Goal: Information Seeking & Learning: Learn about a topic

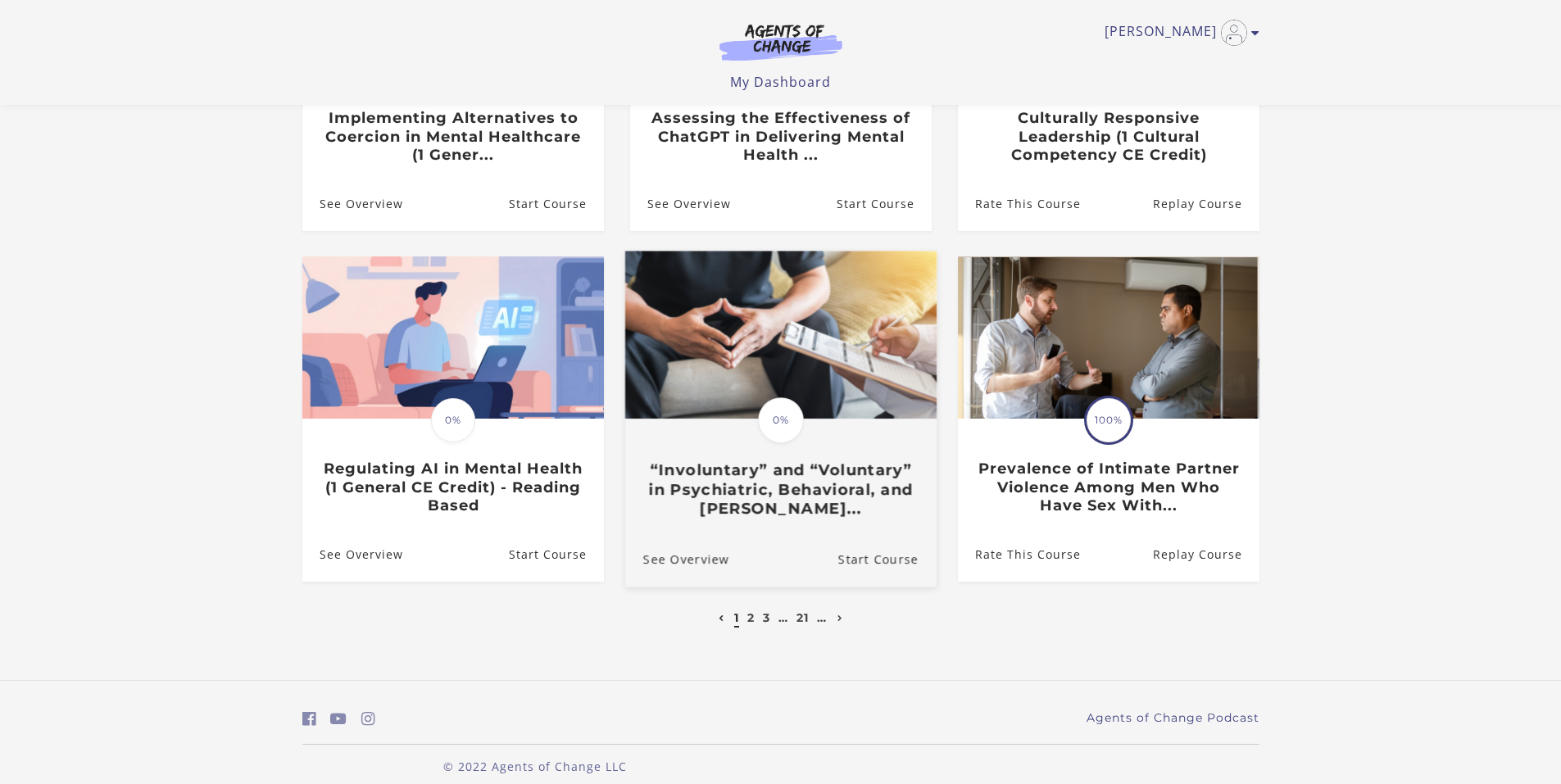
scroll to position [364, 0]
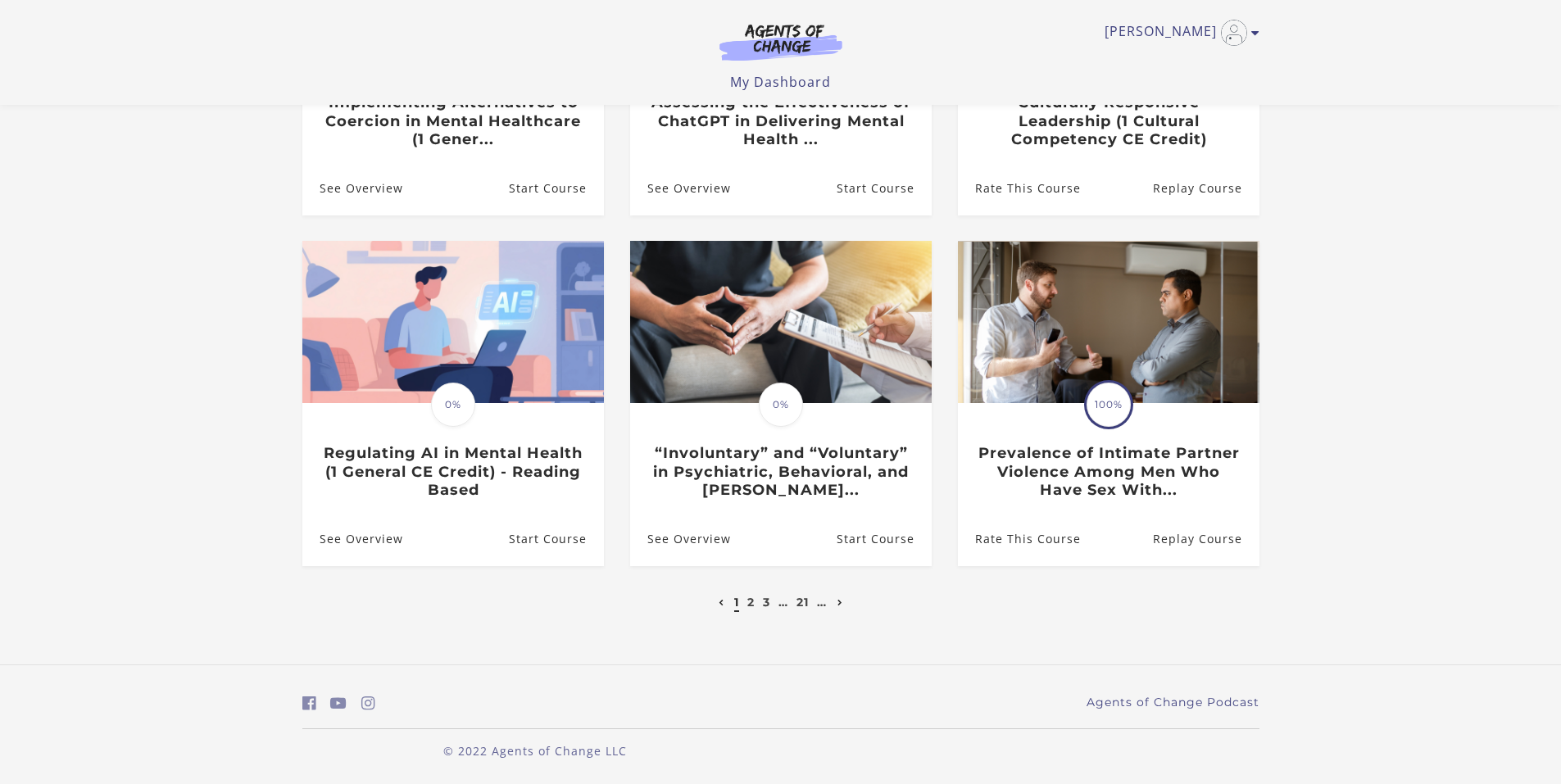
click at [841, 601] on icon "Next page" at bounding box center [841, 602] width 6 height 7
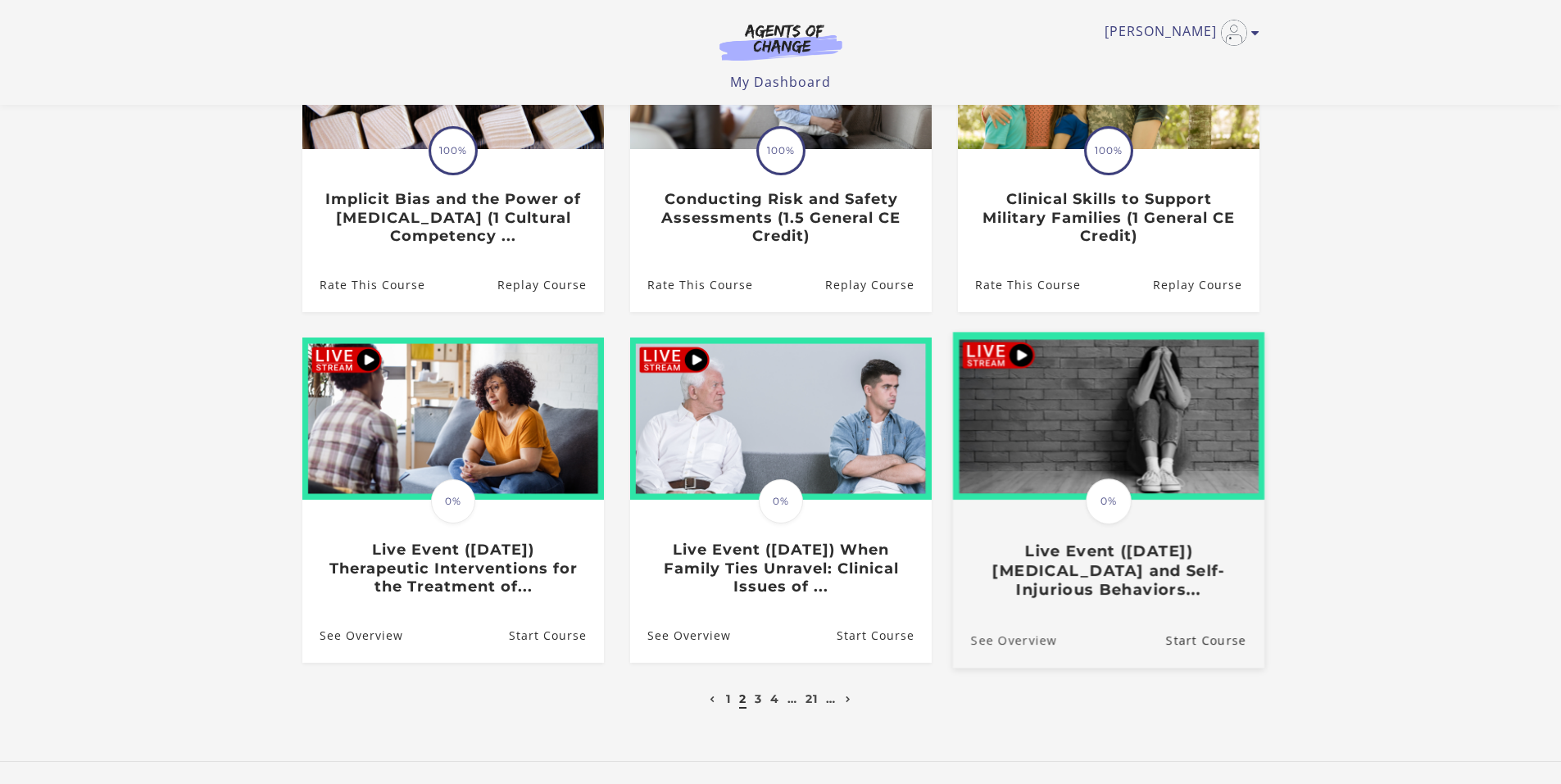
scroll to position [327, 0]
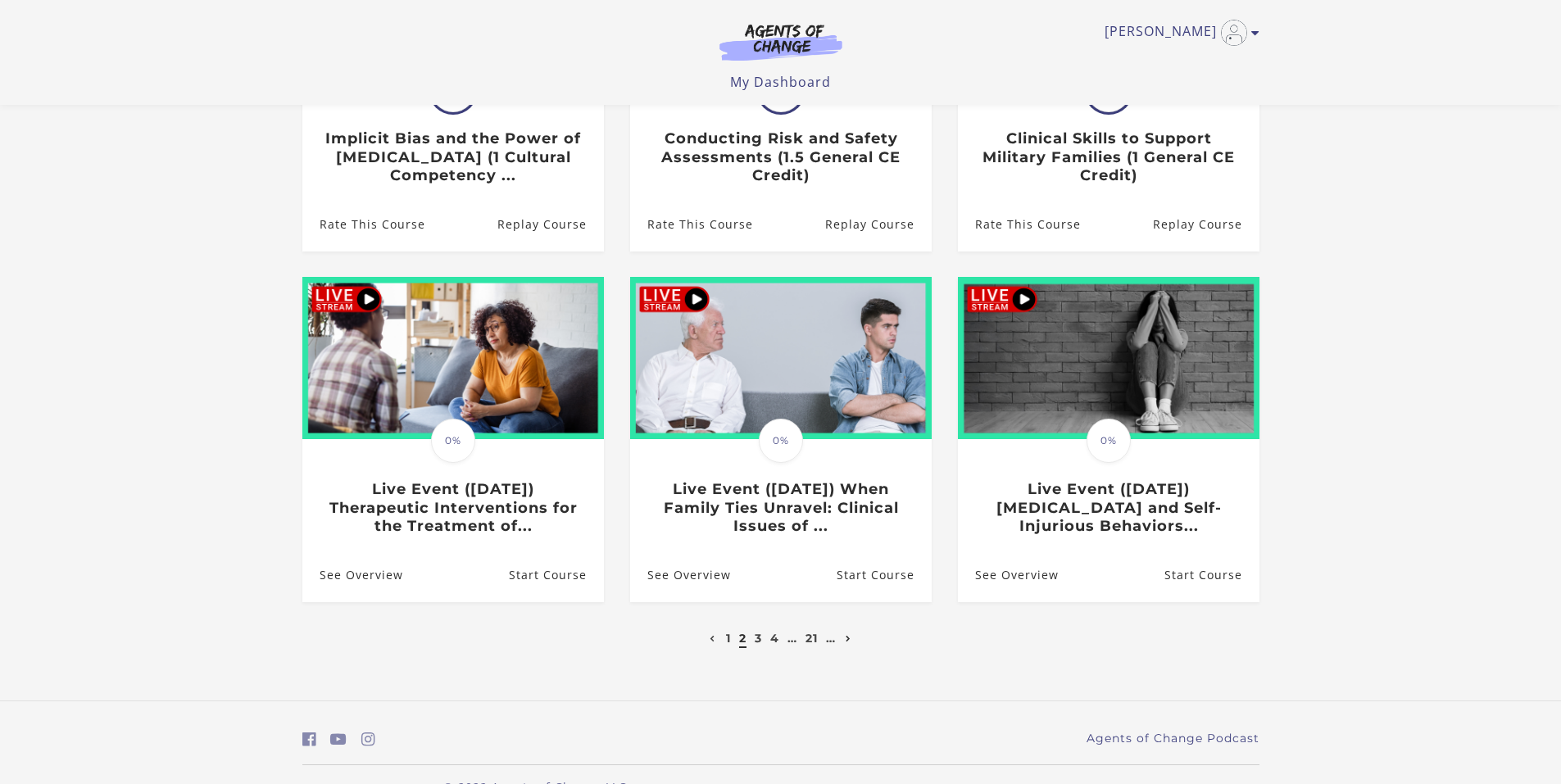
click at [850, 642] on icon "Next page" at bounding box center [848, 638] width 6 height 7
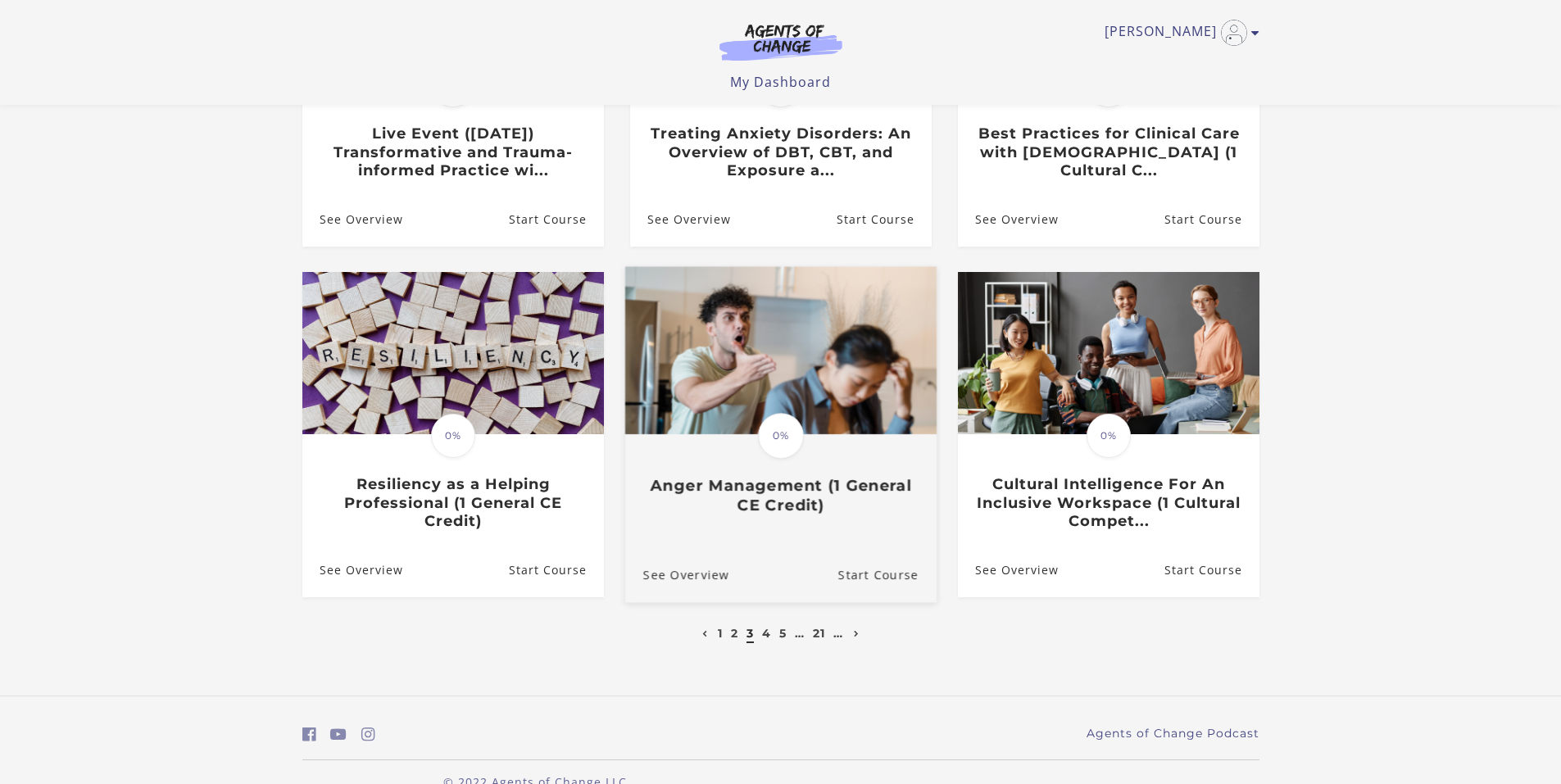
scroll to position [368, 0]
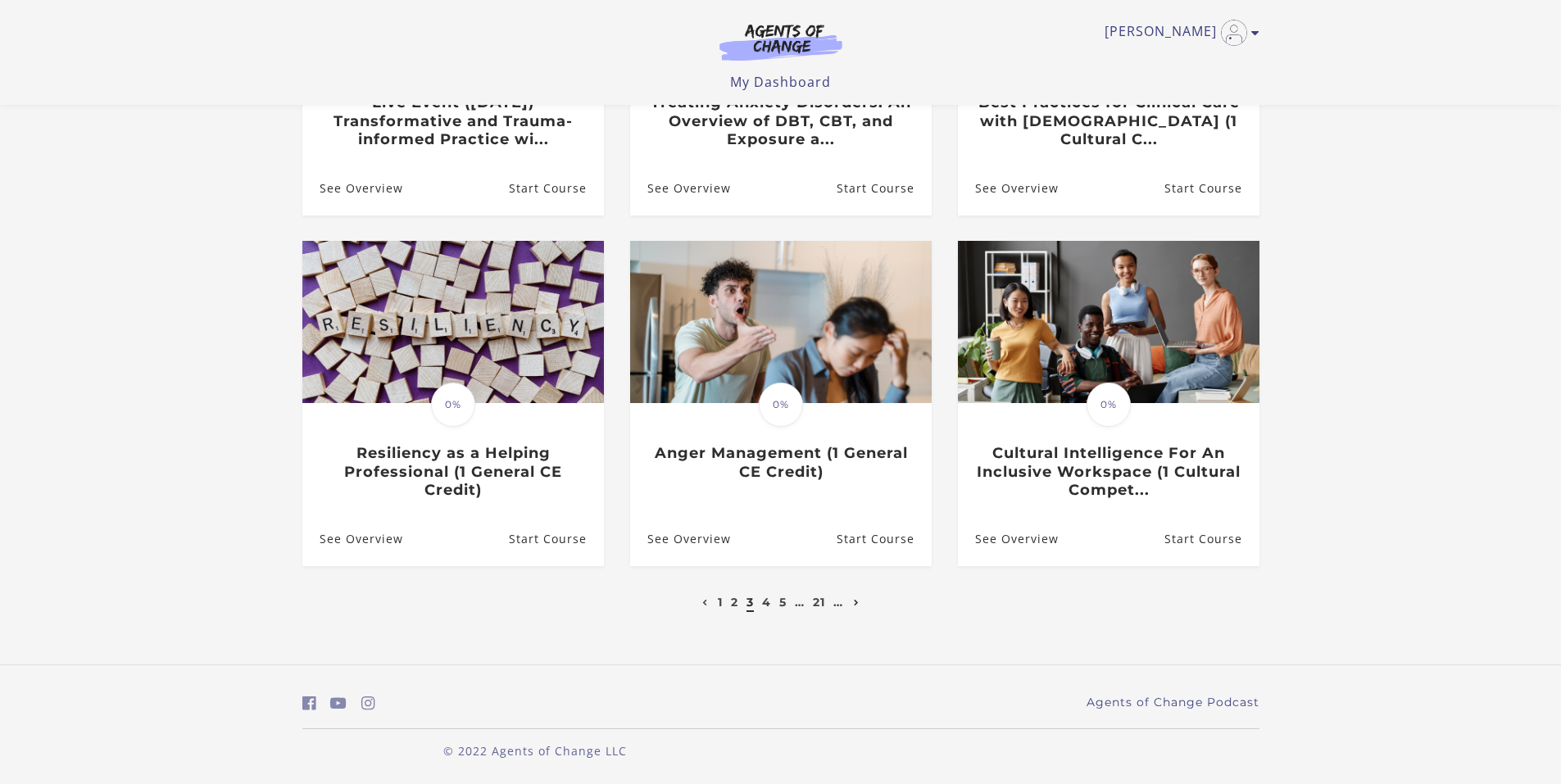
click at [858, 602] on icon "Next page" at bounding box center [857, 602] width 6 height 7
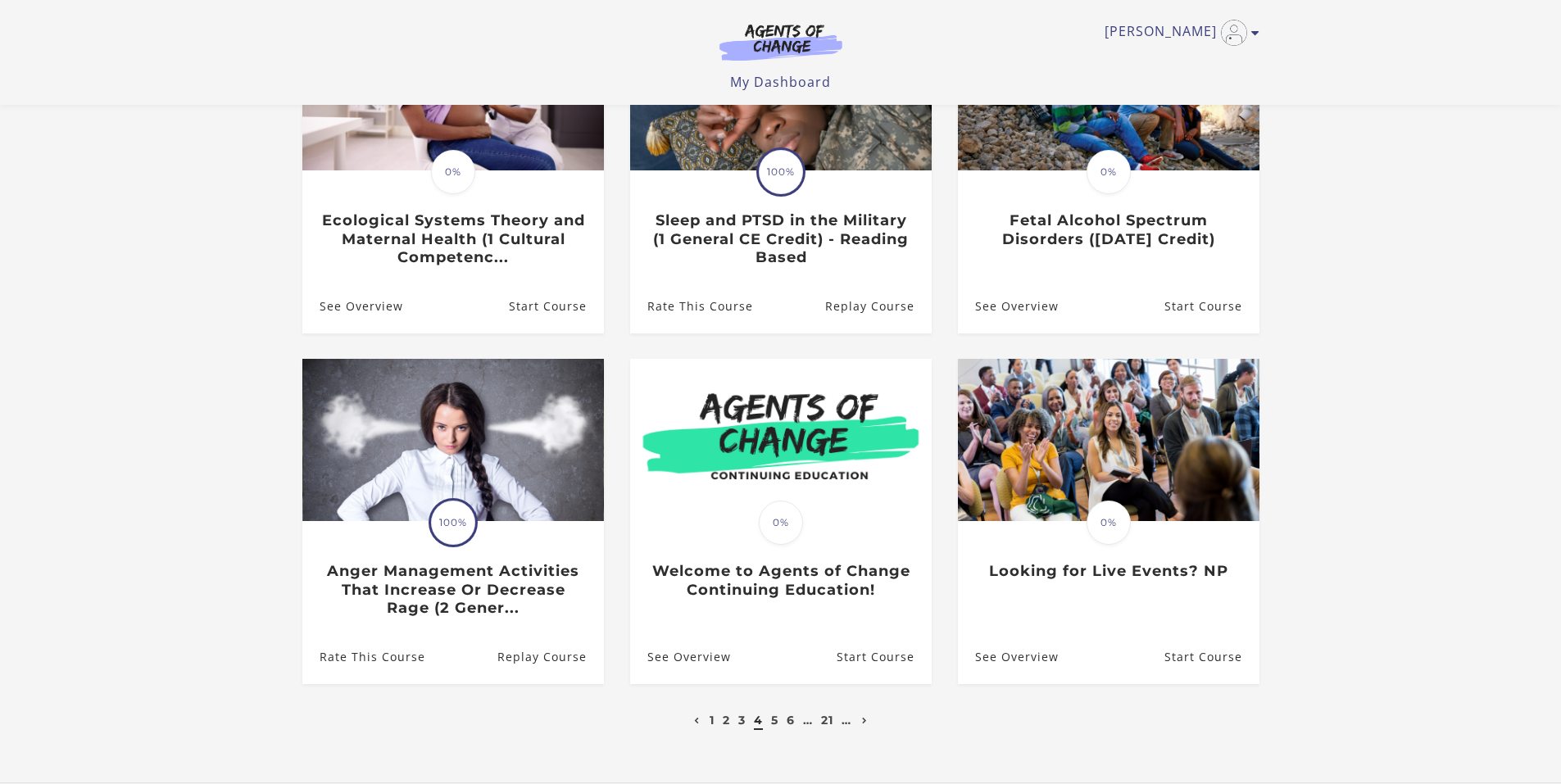
scroll to position [327, 0]
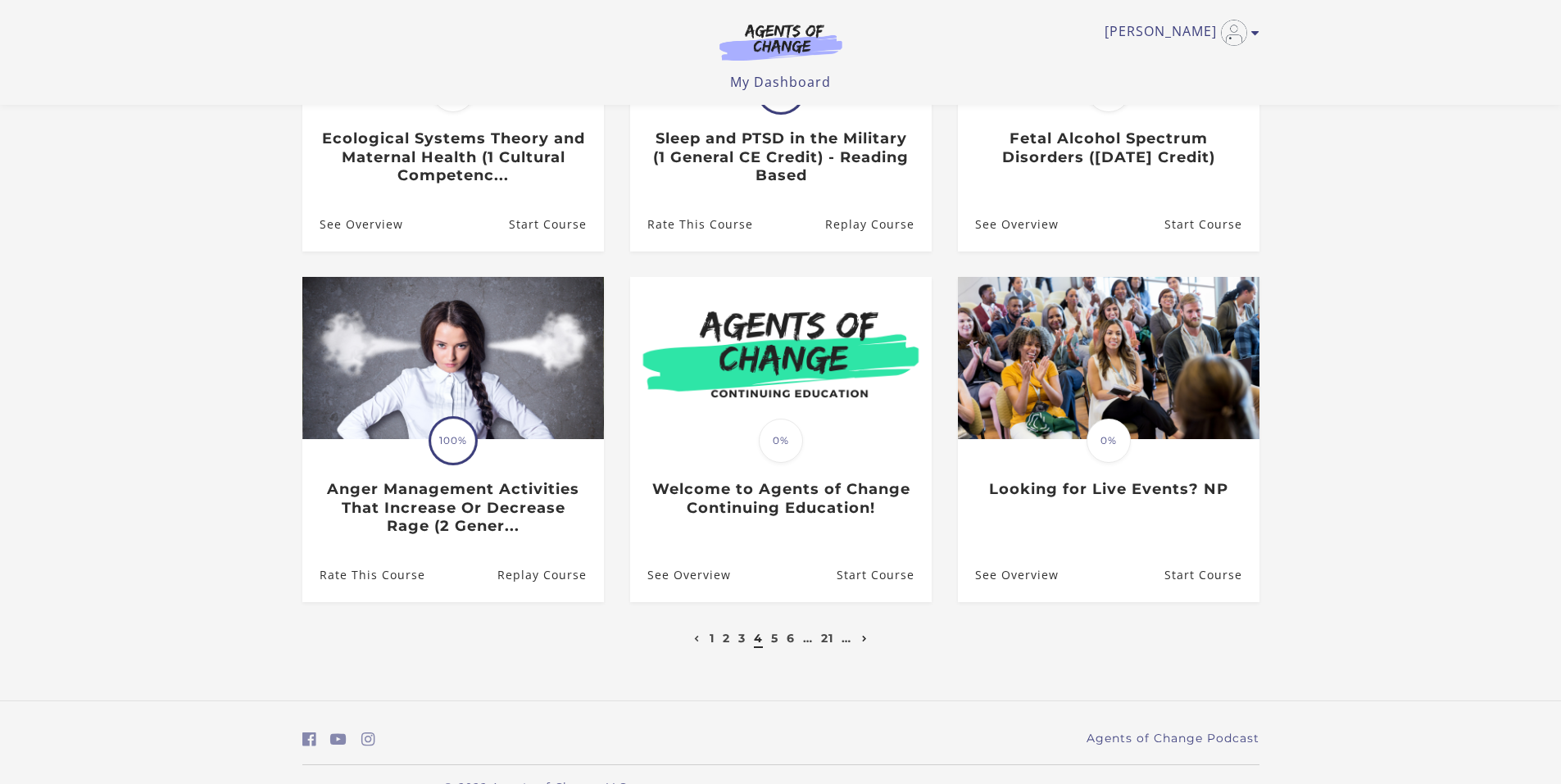
click at [866, 642] on icon "Next page" at bounding box center [865, 638] width 6 height 7
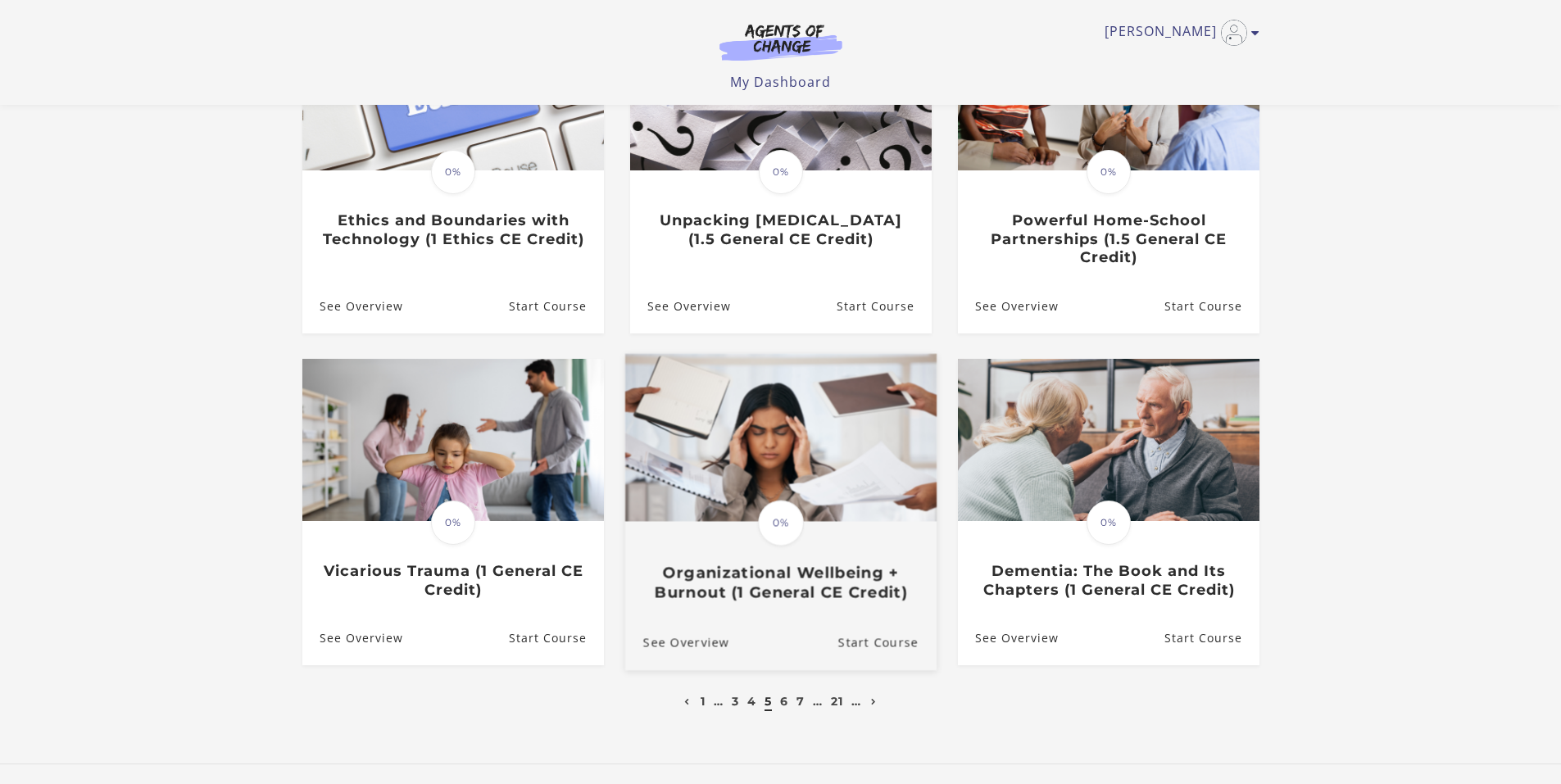
scroll to position [327, 0]
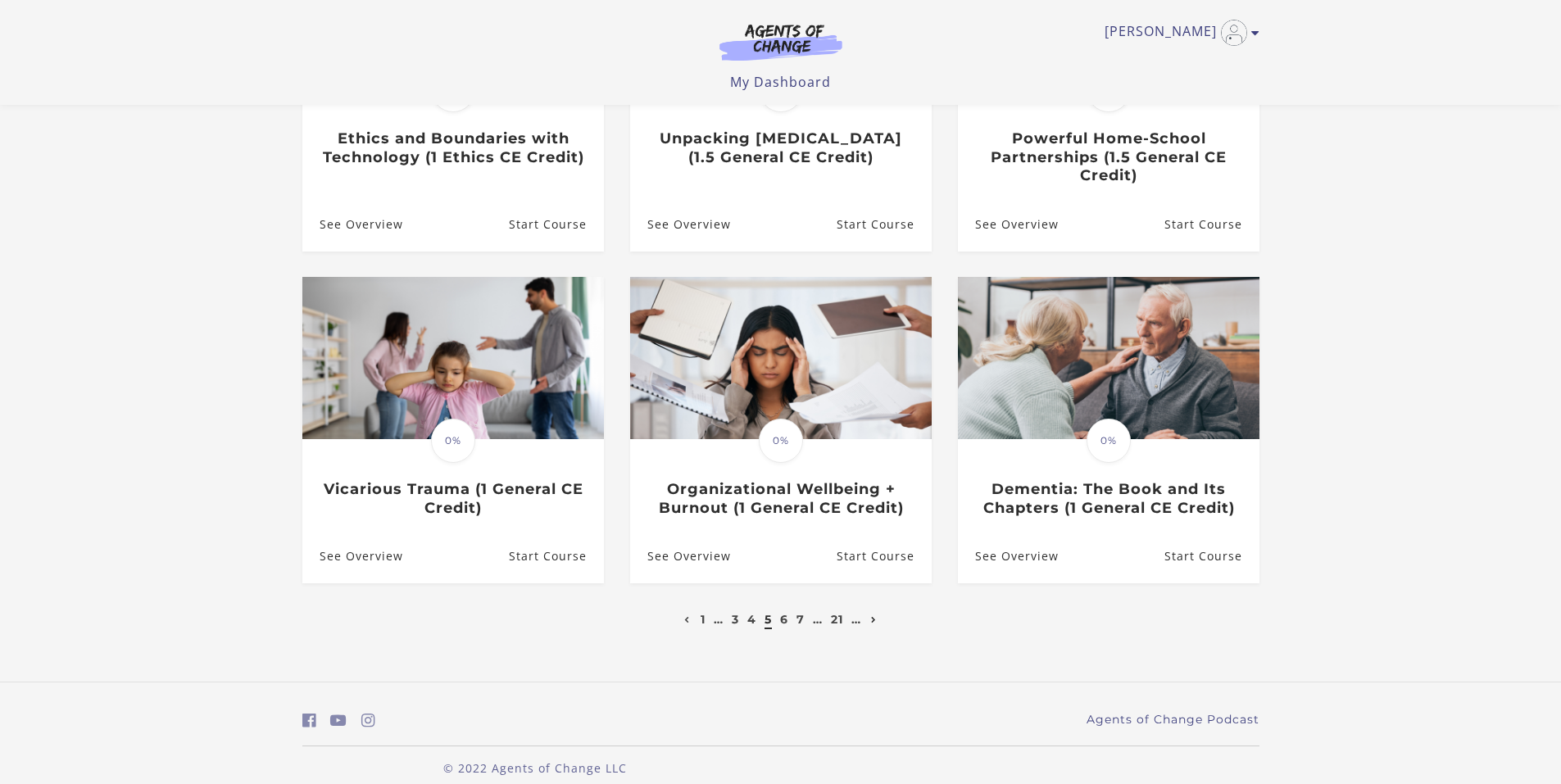
click at [875, 623] on icon "Next page" at bounding box center [873, 619] width 6 height 7
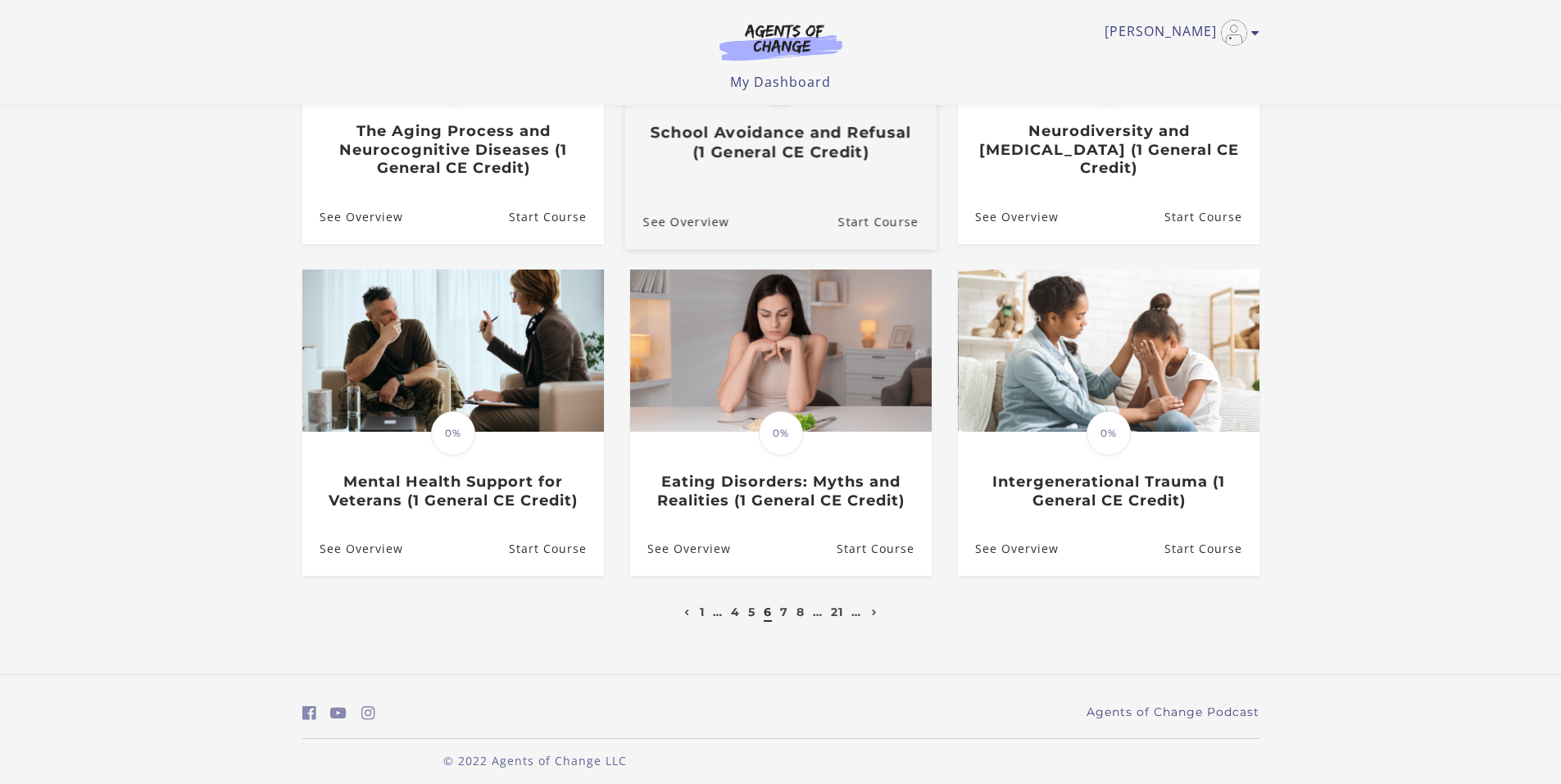
scroll to position [348, 0]
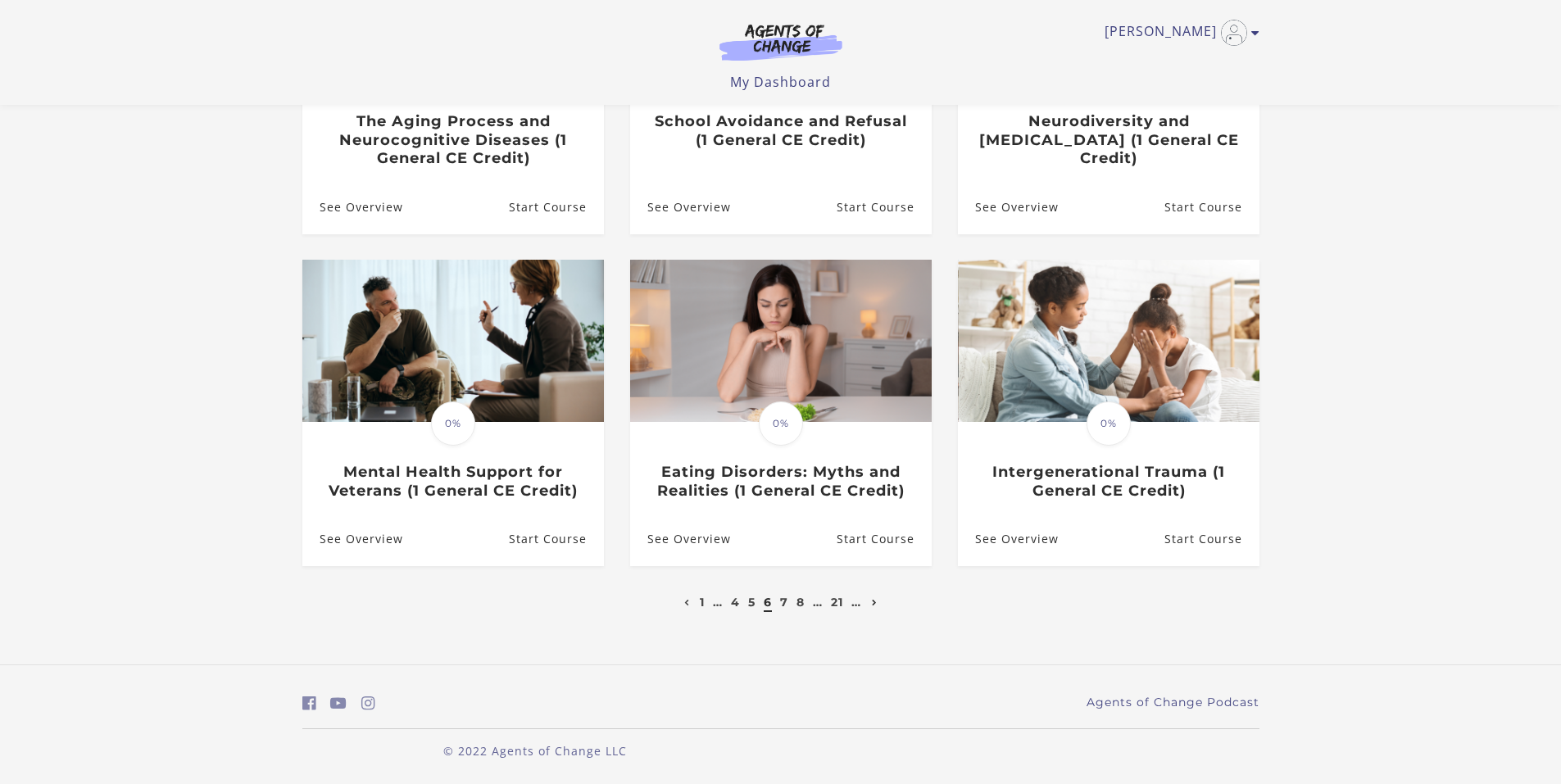
click at [875, 603] on icon "Next page" at bounding box center [874, 602] width 6 height 7
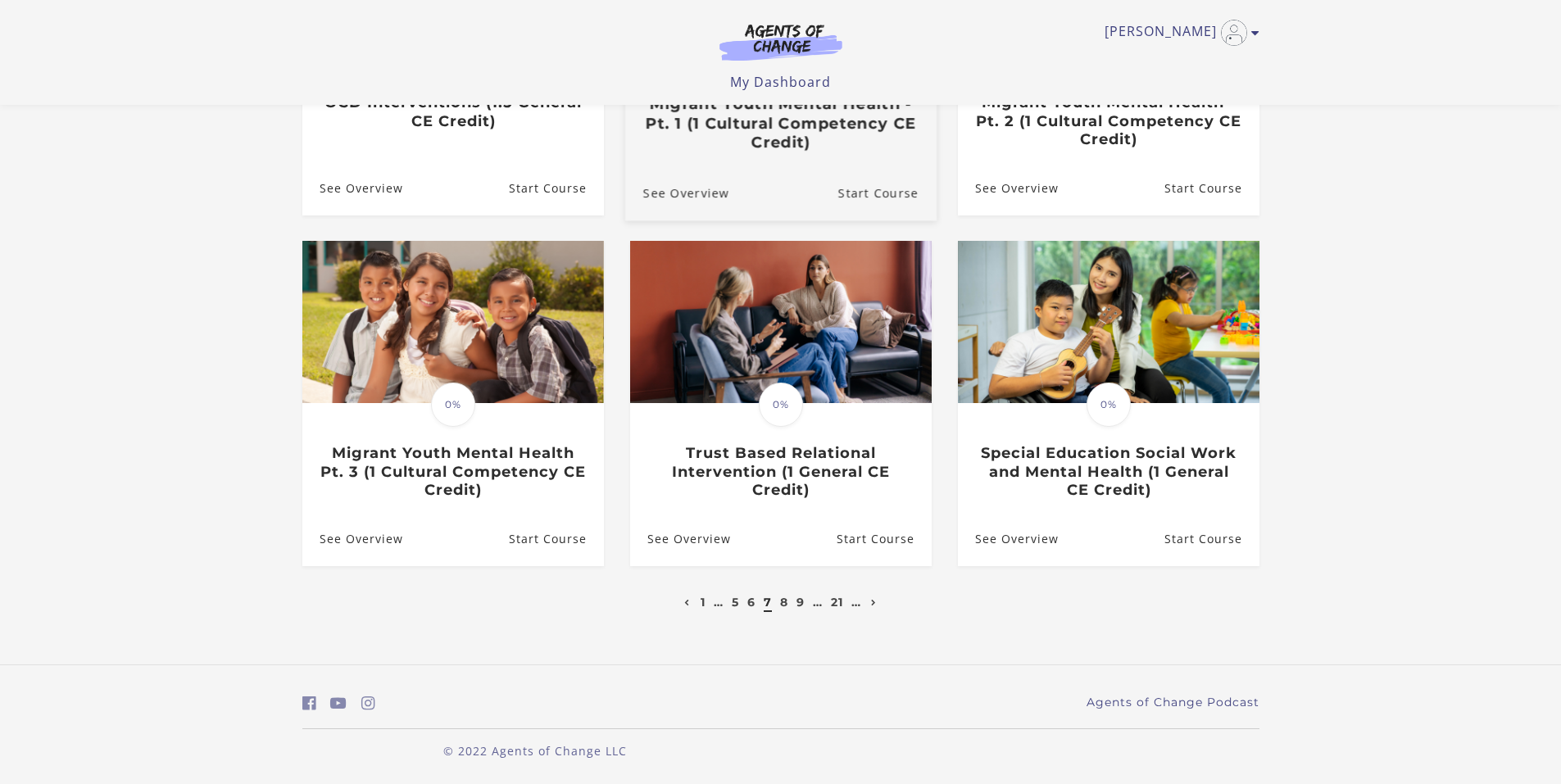
scroll to position [368, 0]
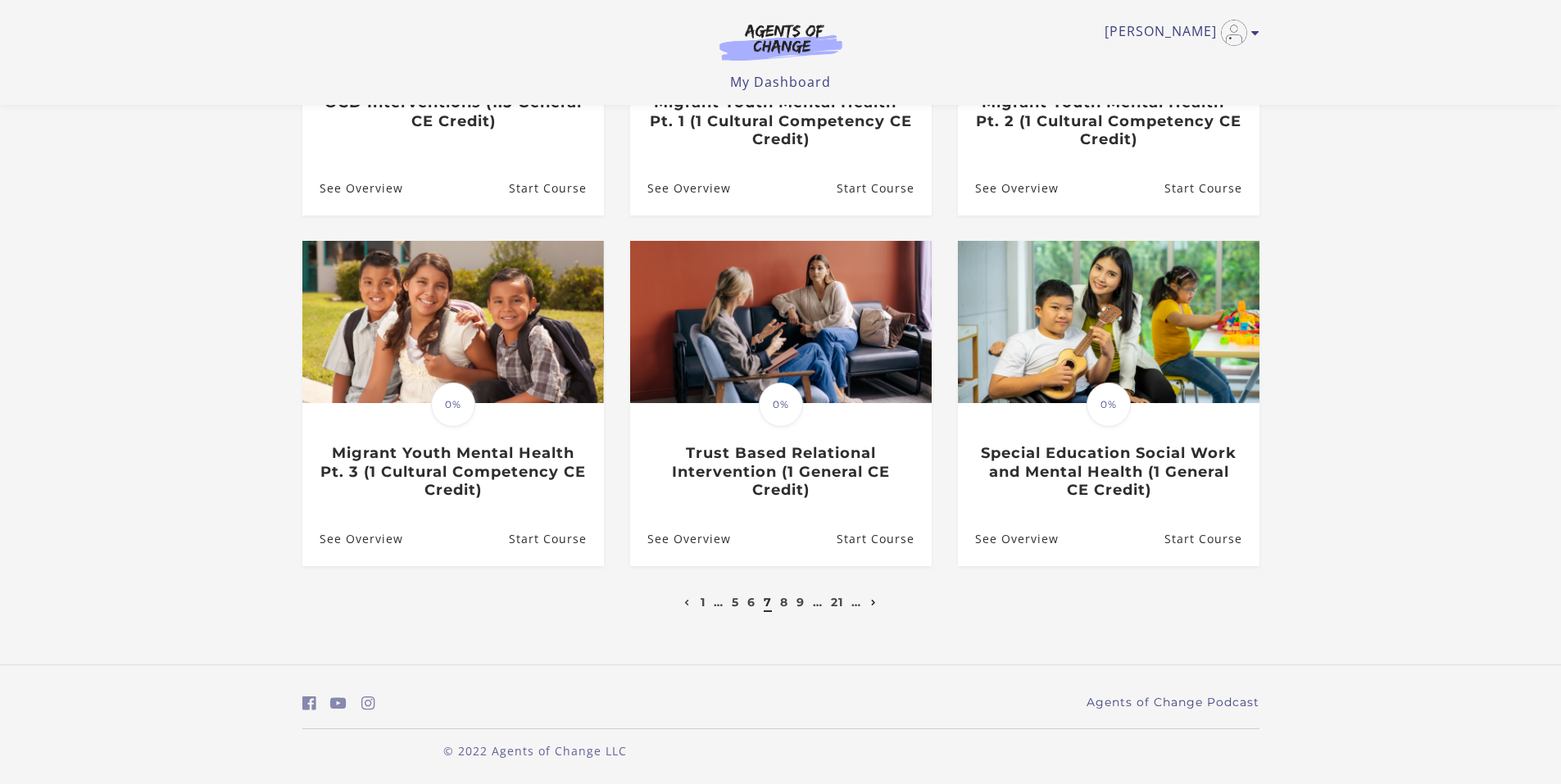
click at [874, 603] on icon "Next page" at bounding box center [873, 602] width 6 height 7
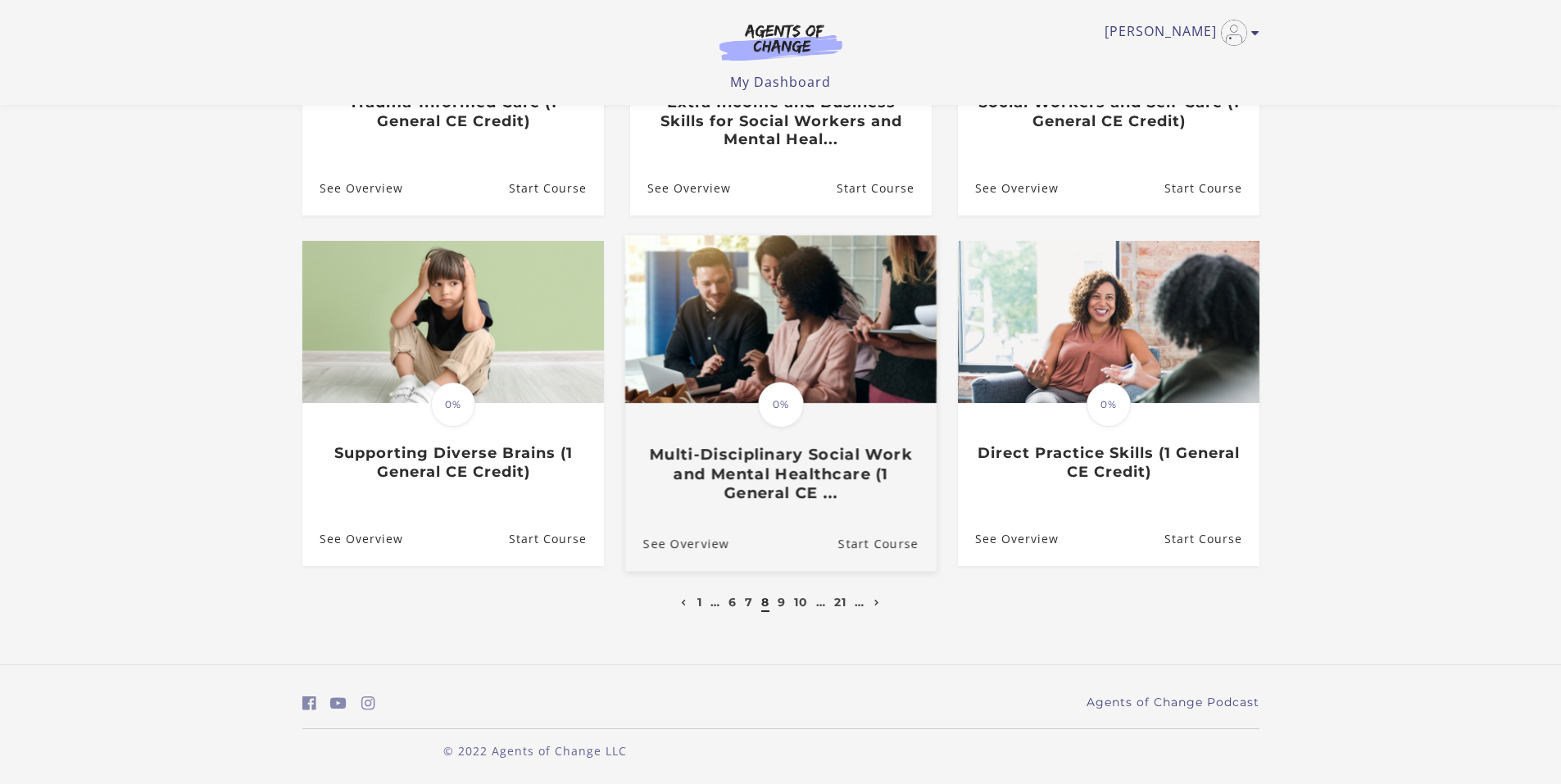
scroll to position [368, 0]
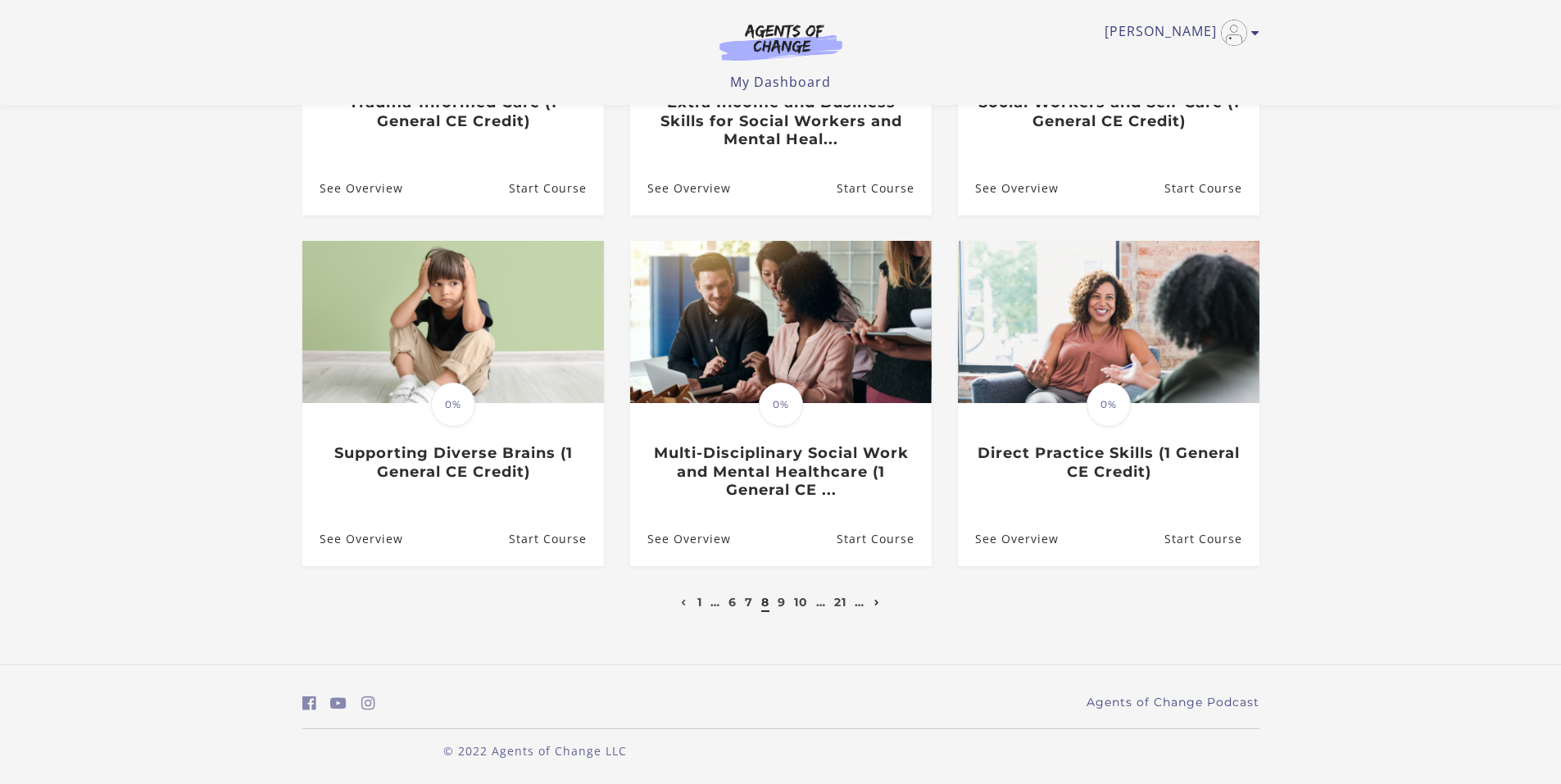
click at [878, 600] on icon "Next page" at bounding box center [877, 602] width 6 height 7
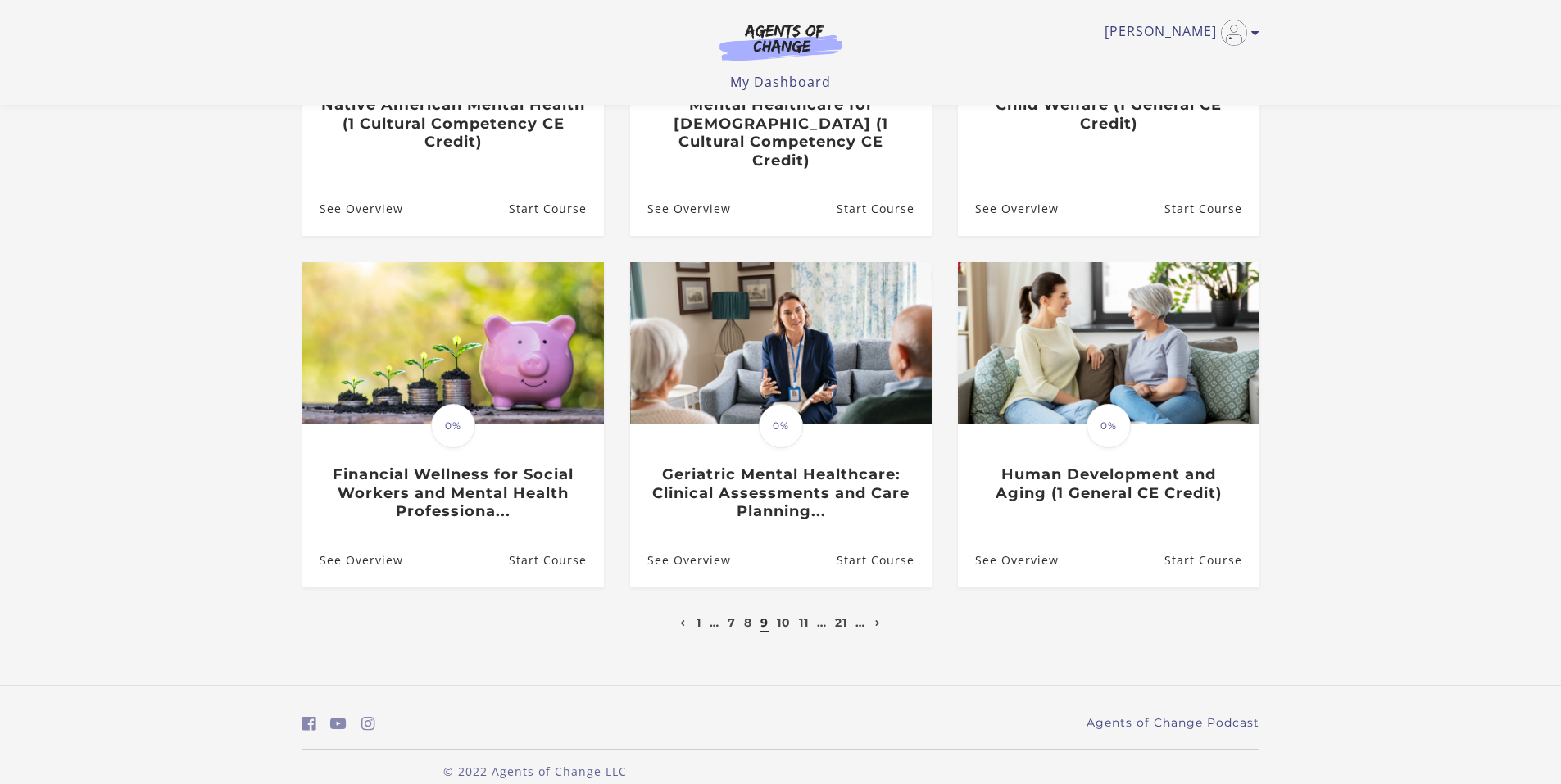
scroll to position [368, 0]
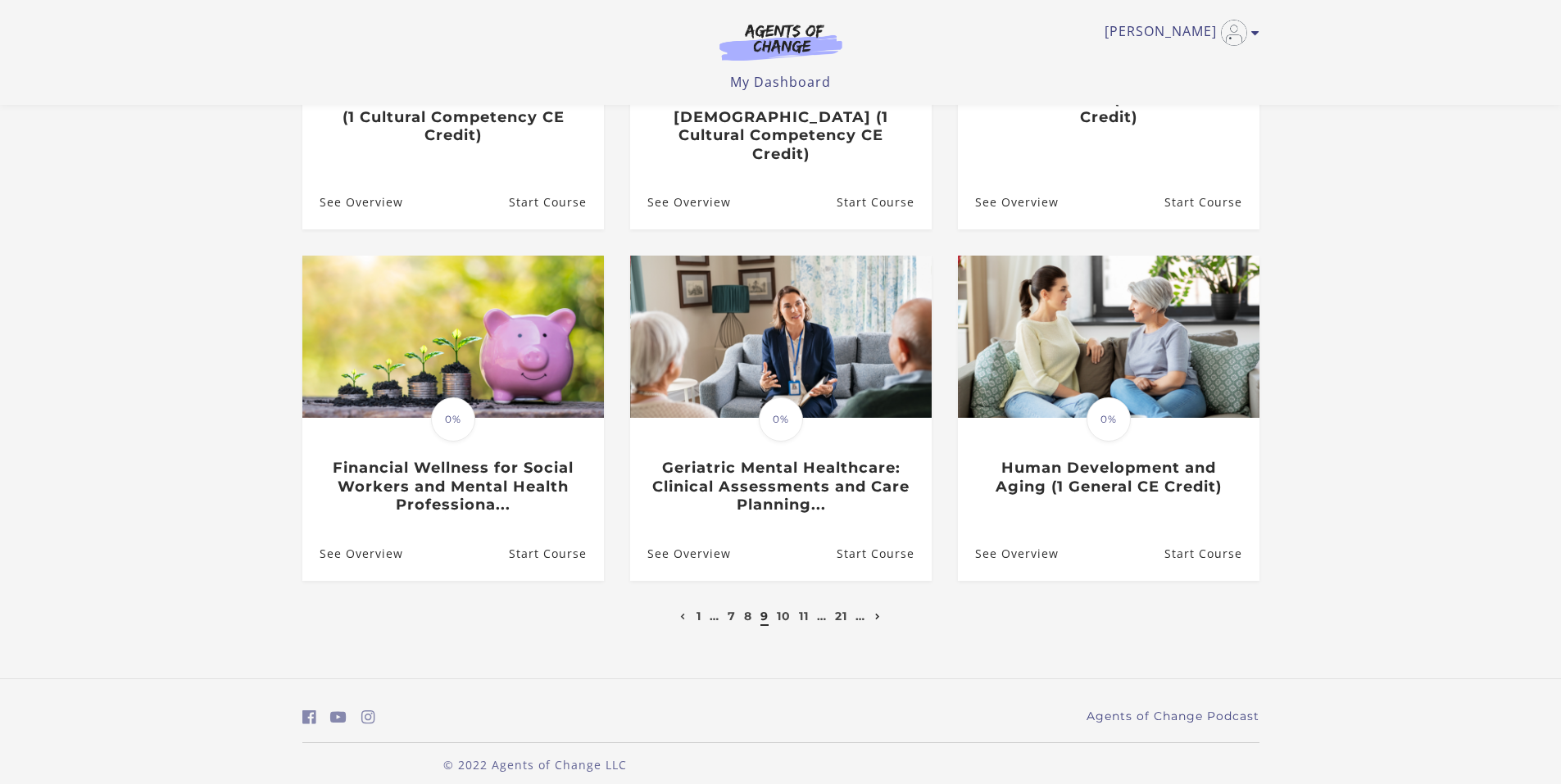
click at [876, 614] on icon "Next page" at bounding box center [877, 617] width 6 height 7
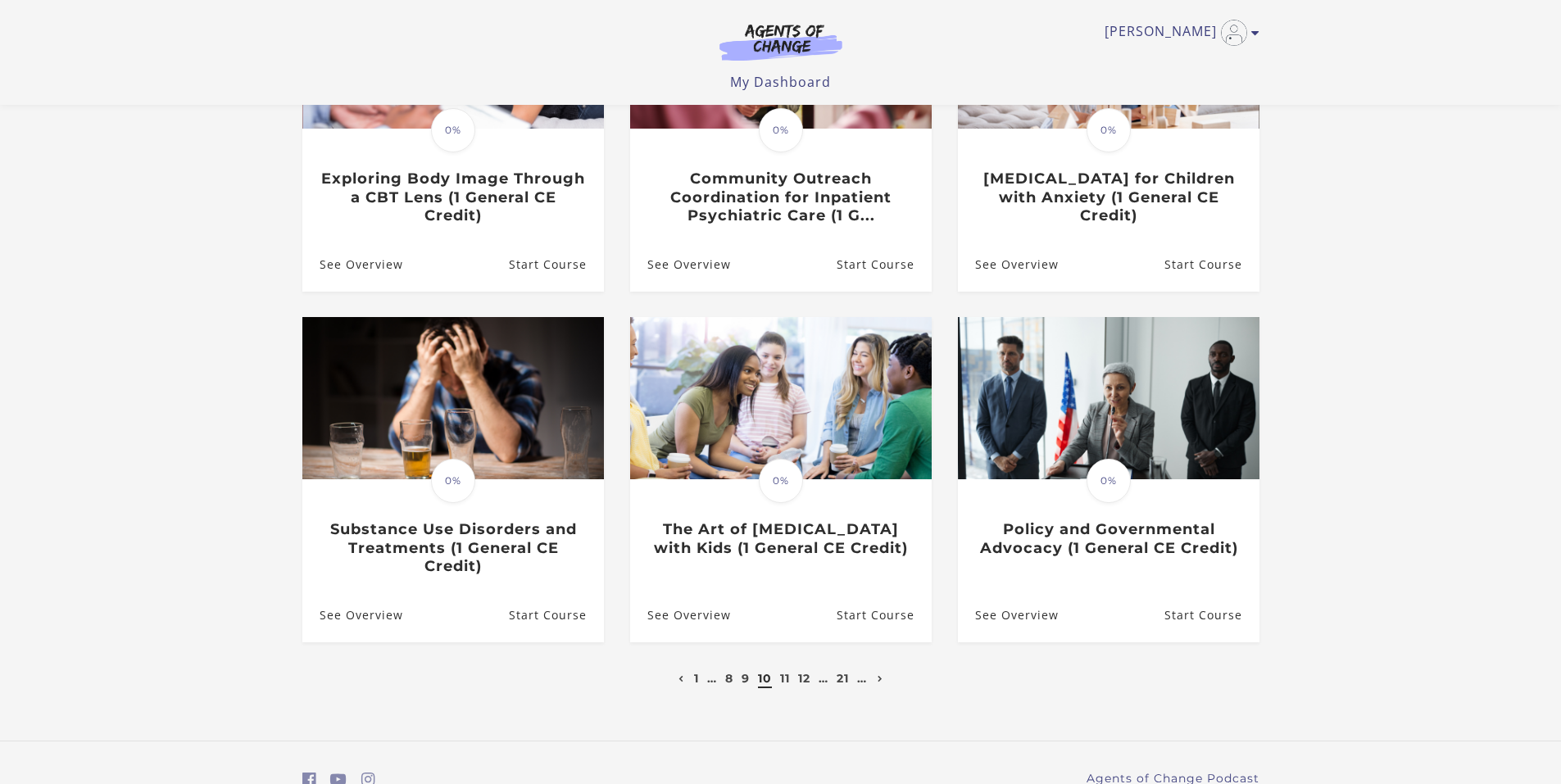
scroll to position [327, 0]
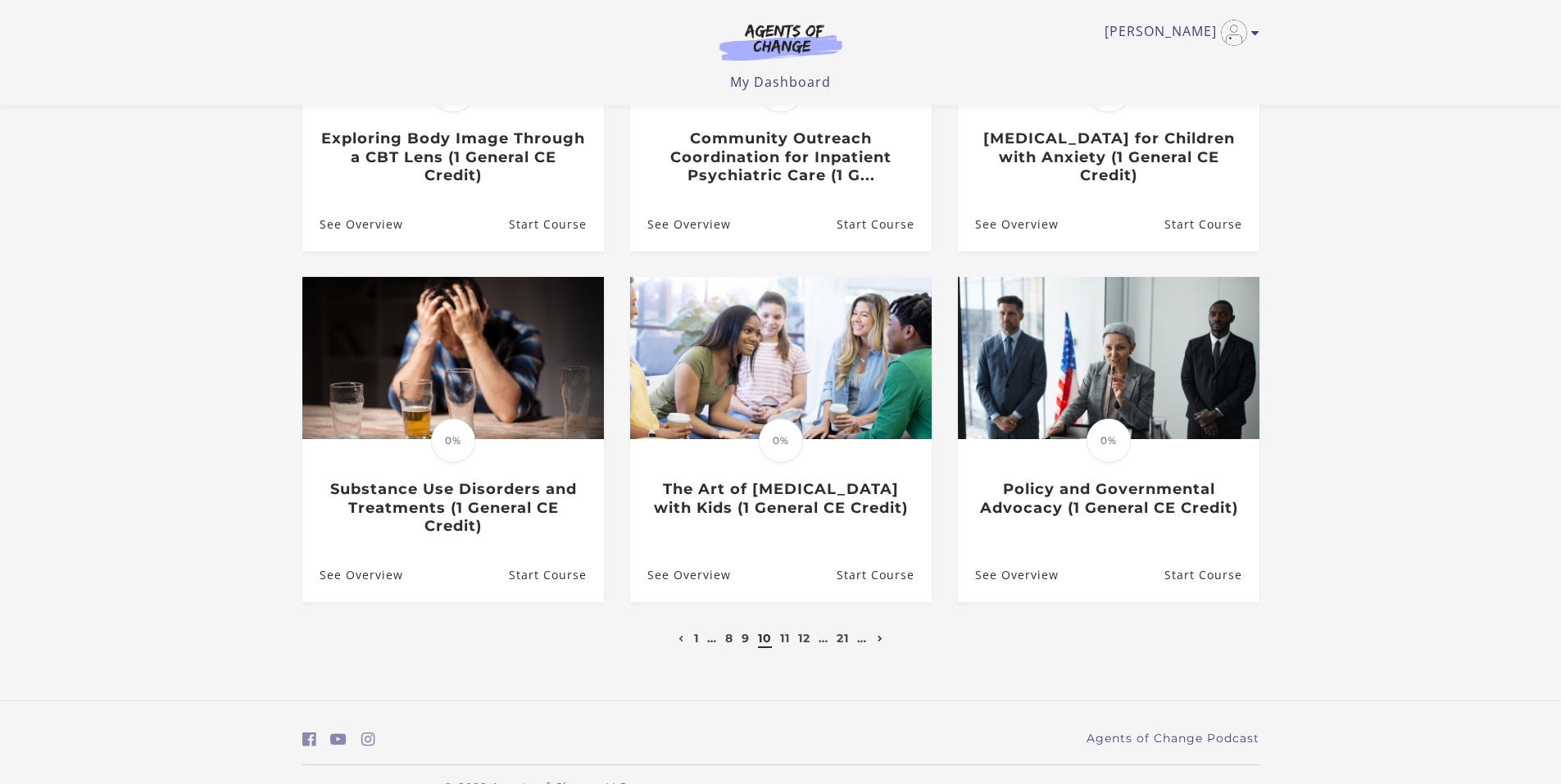
click at [883, 642] on icon "Next page" at bounding box center [880, 638] width 6 height 7
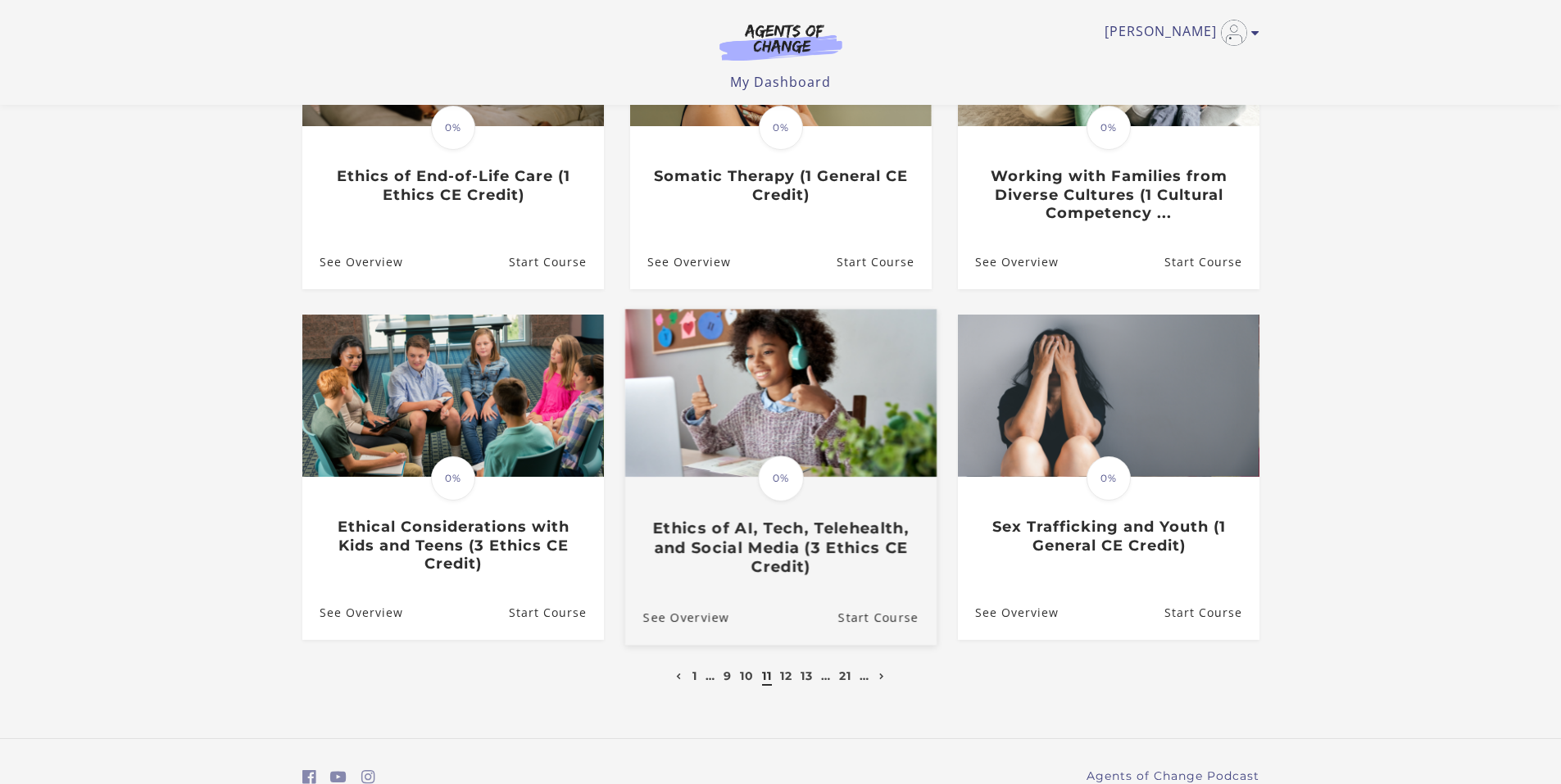
scroll to position [327, 0]
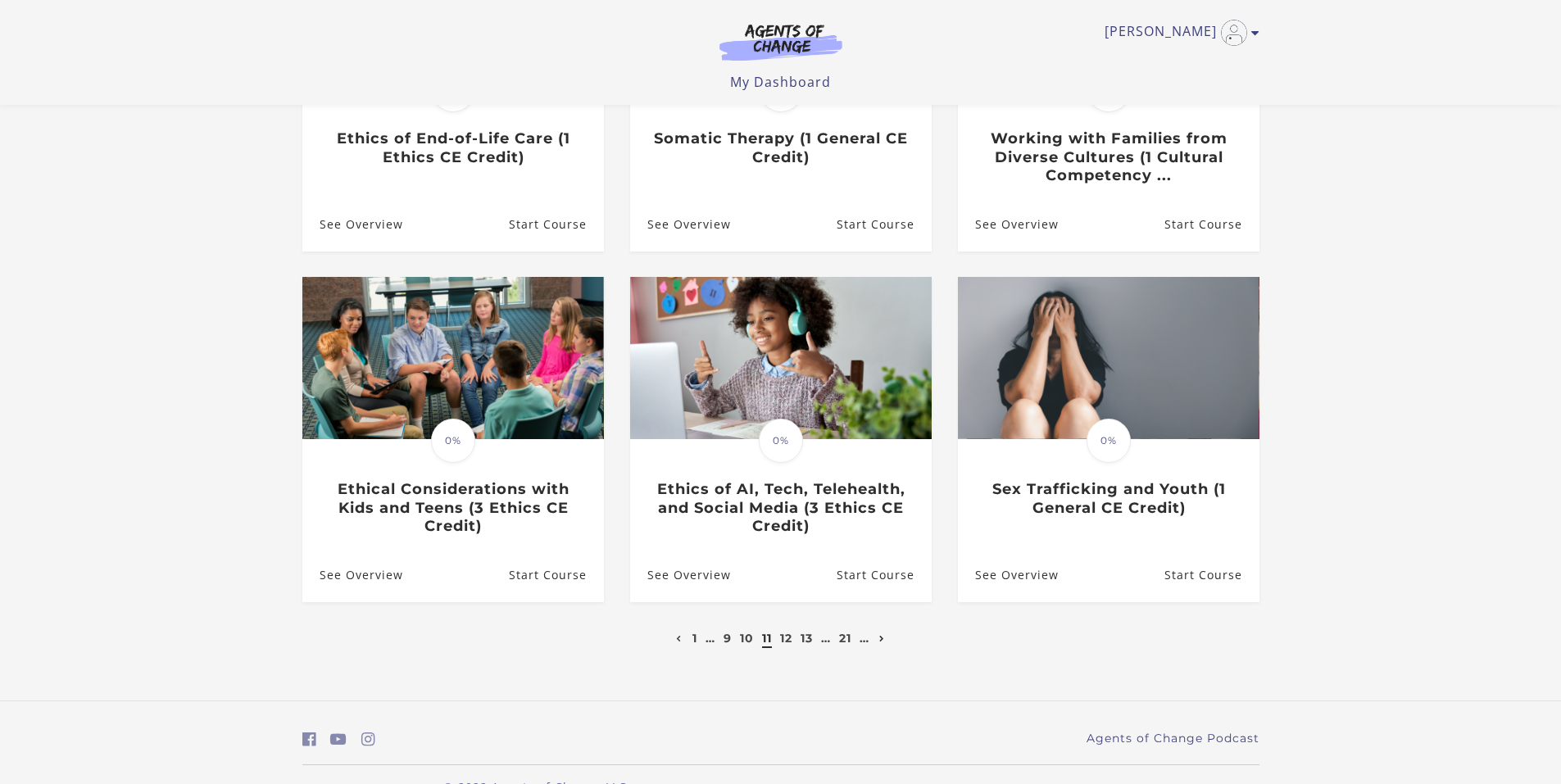
click at [885, 641] on icon "Next page" at bounding box center [882, 638] width 6 height 7
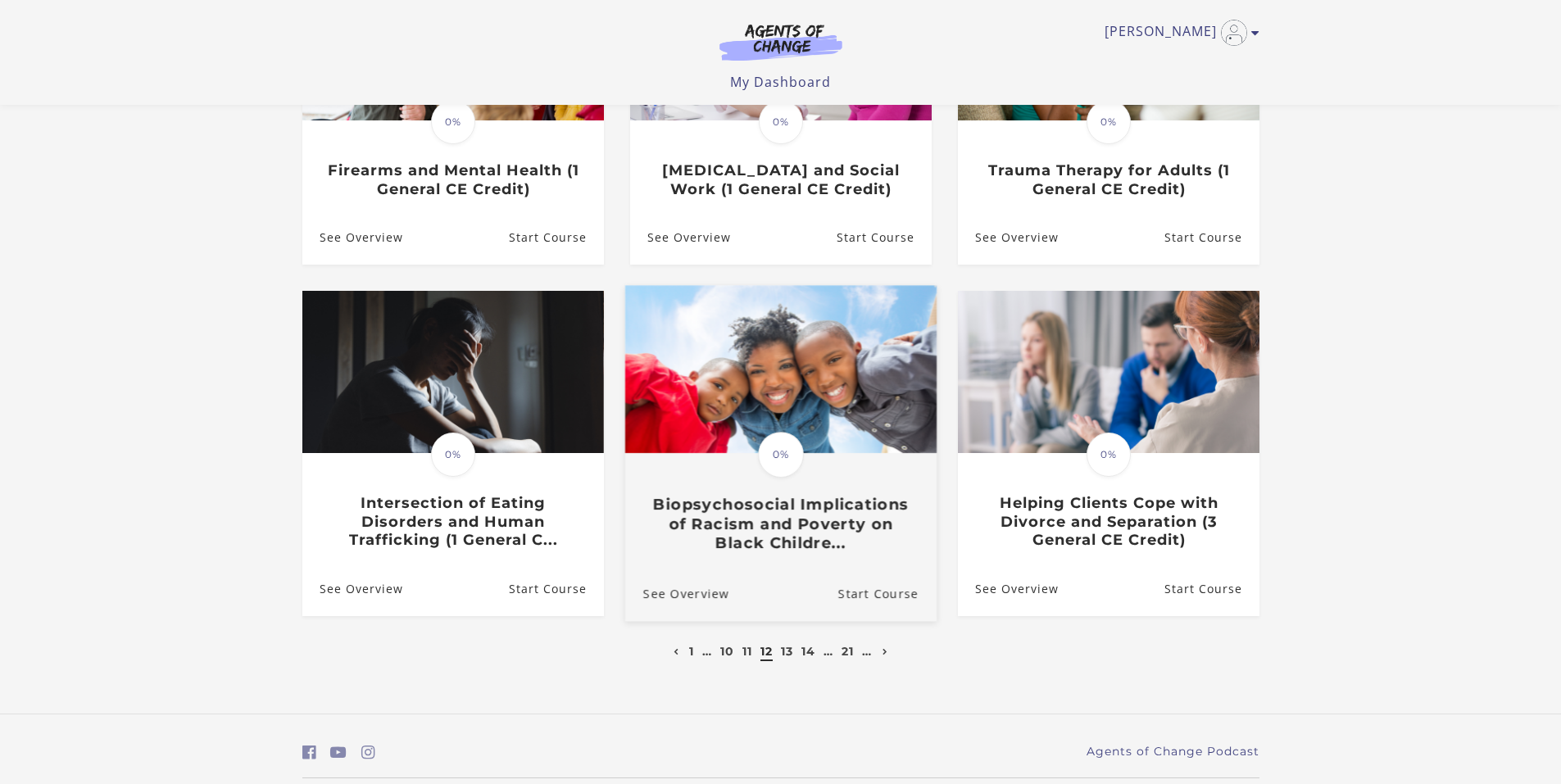
scroll to position [267, 0]
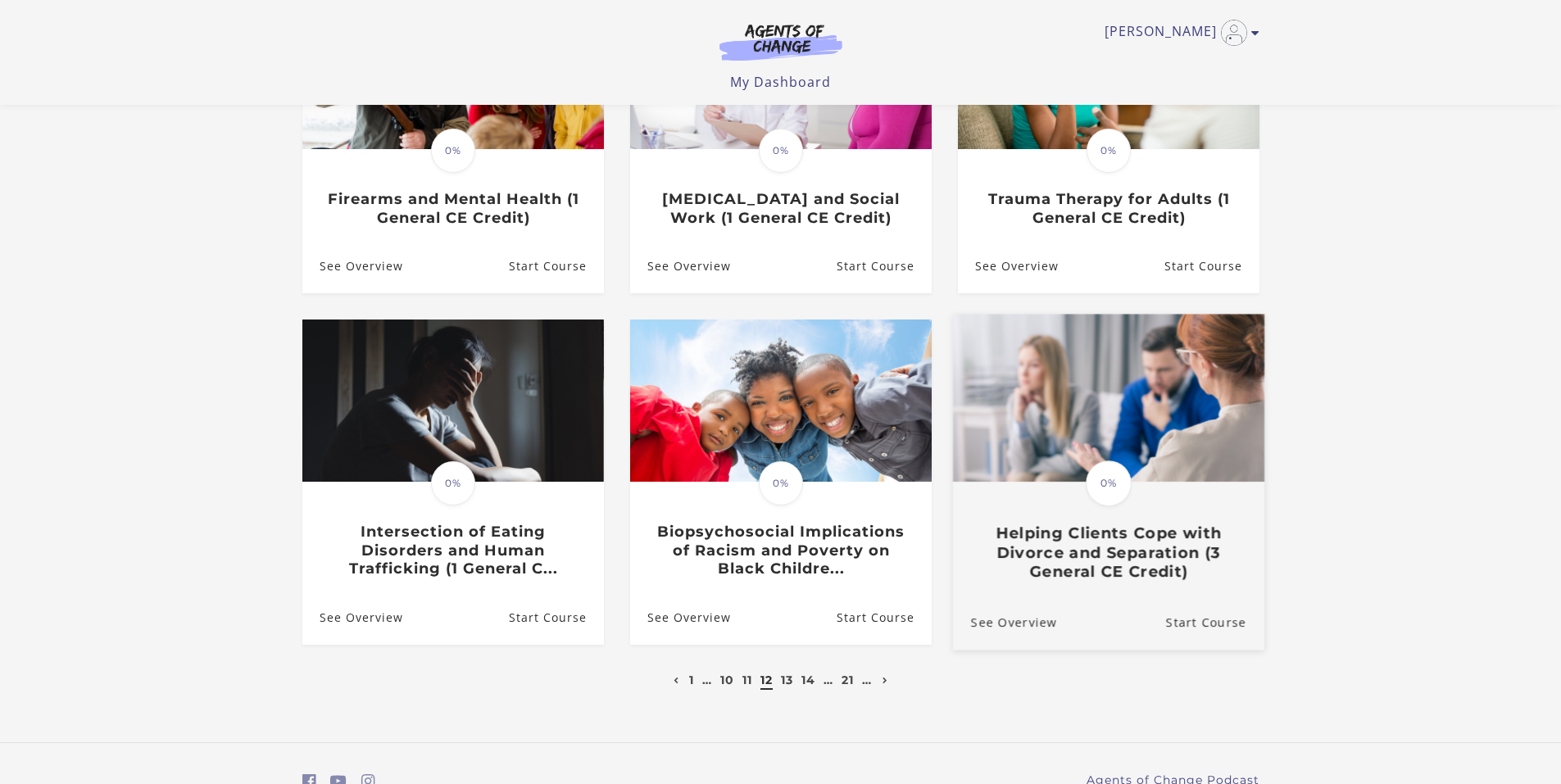
click at [1106, 535] on h3 "Helping Clients Cope with Divorce and Separation (3 General CE Credit)" at bounding box center [1108, 552] width 275 height 57
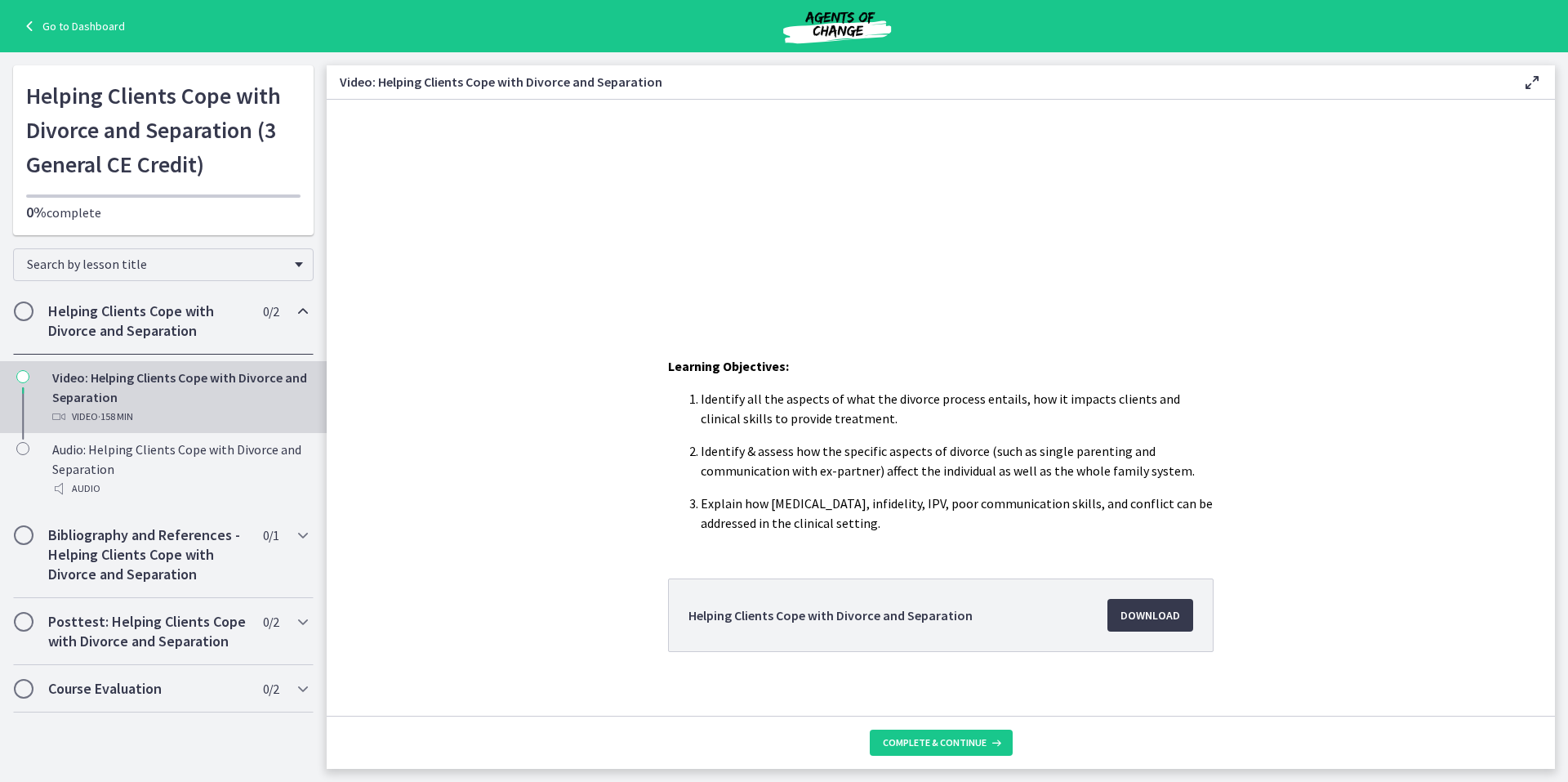
scroll to position [271, 0]
click at [1149, 613] on span "Download Opens in a new window" at bounding box center [1151, 614] width 60 height 19
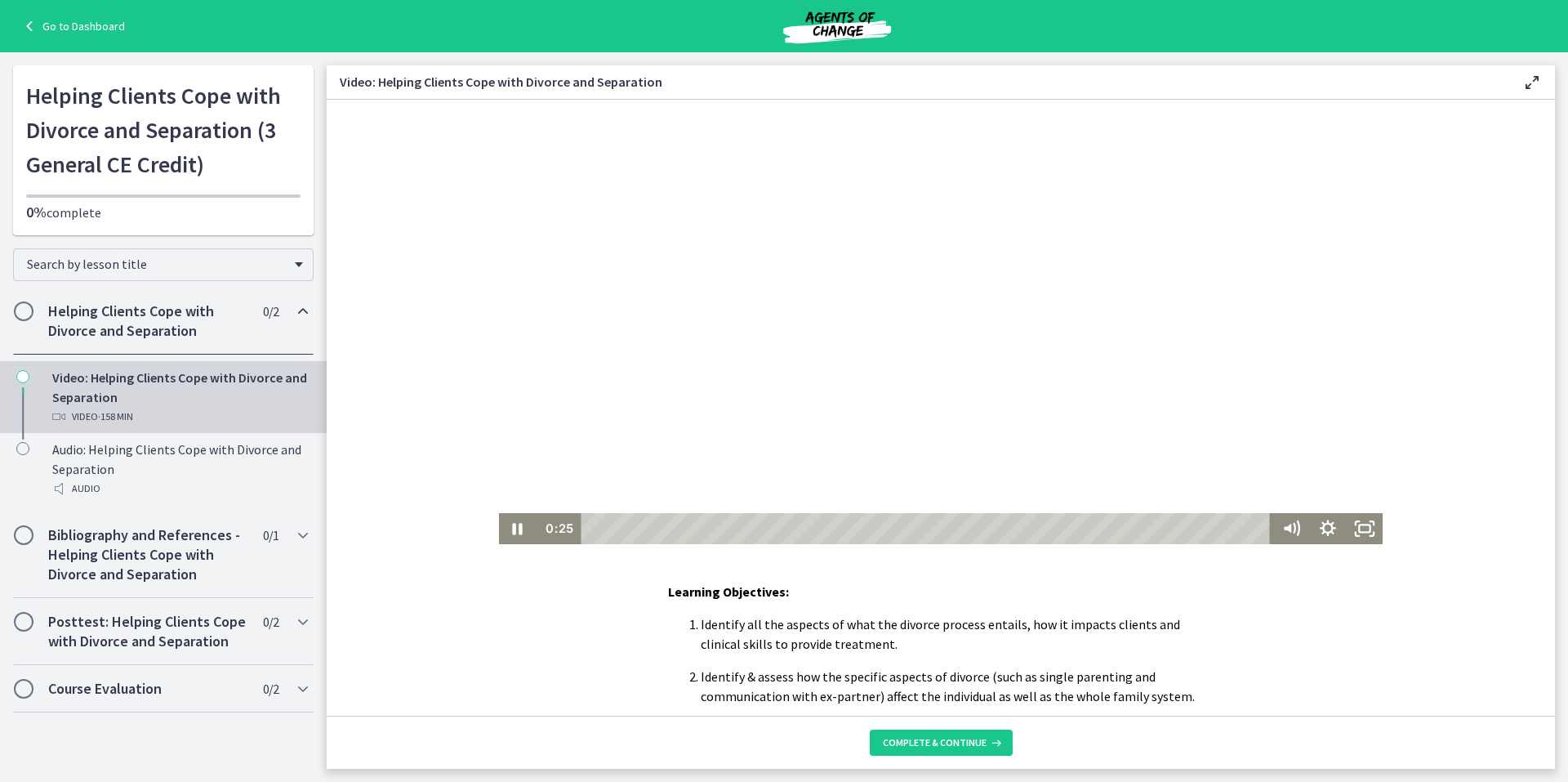
scroll to position [0, 0]
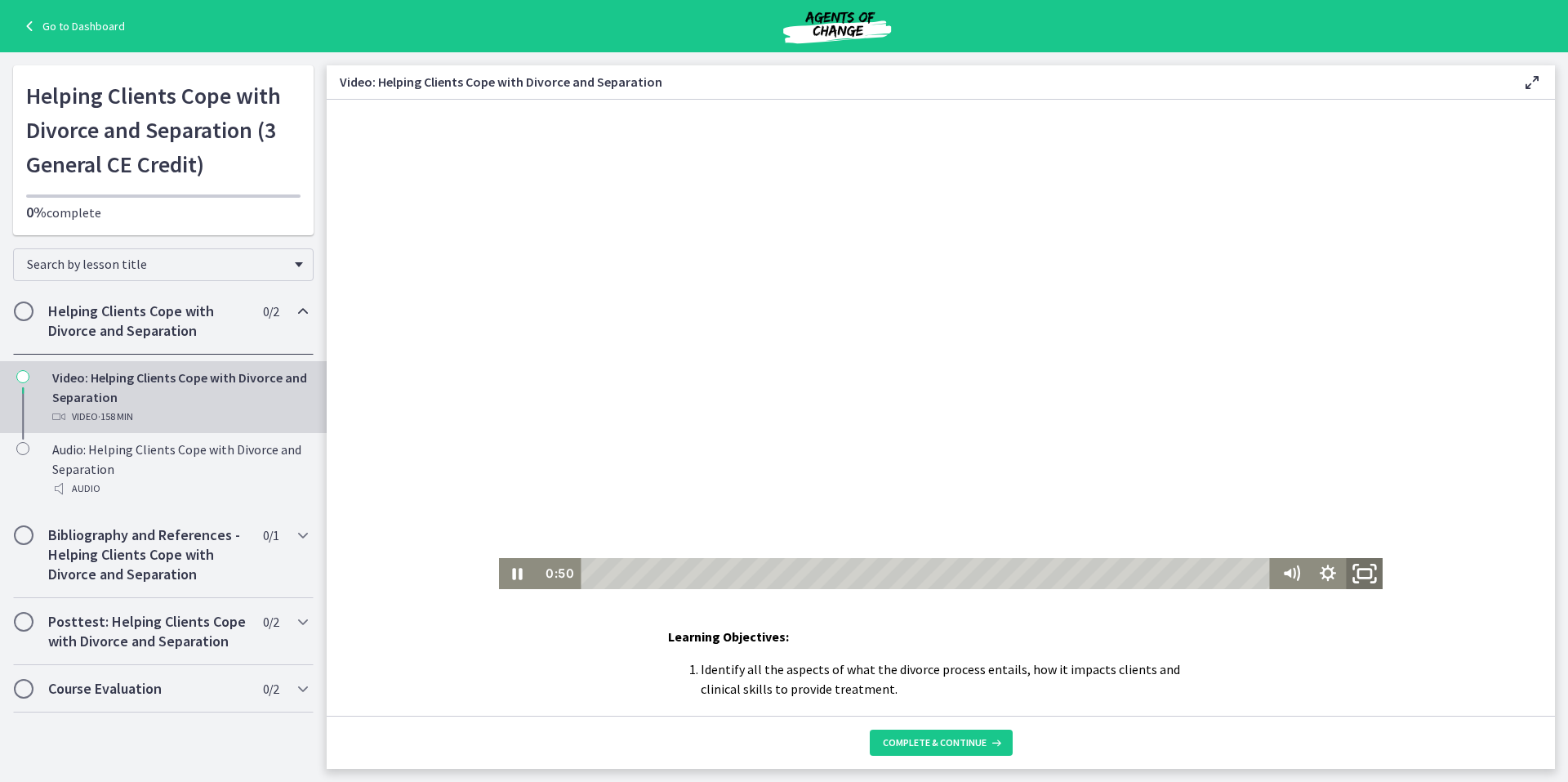
click at [1361, 577] on rect "Fullscreen" at bounding box center [1365, 573] width 14 height 9
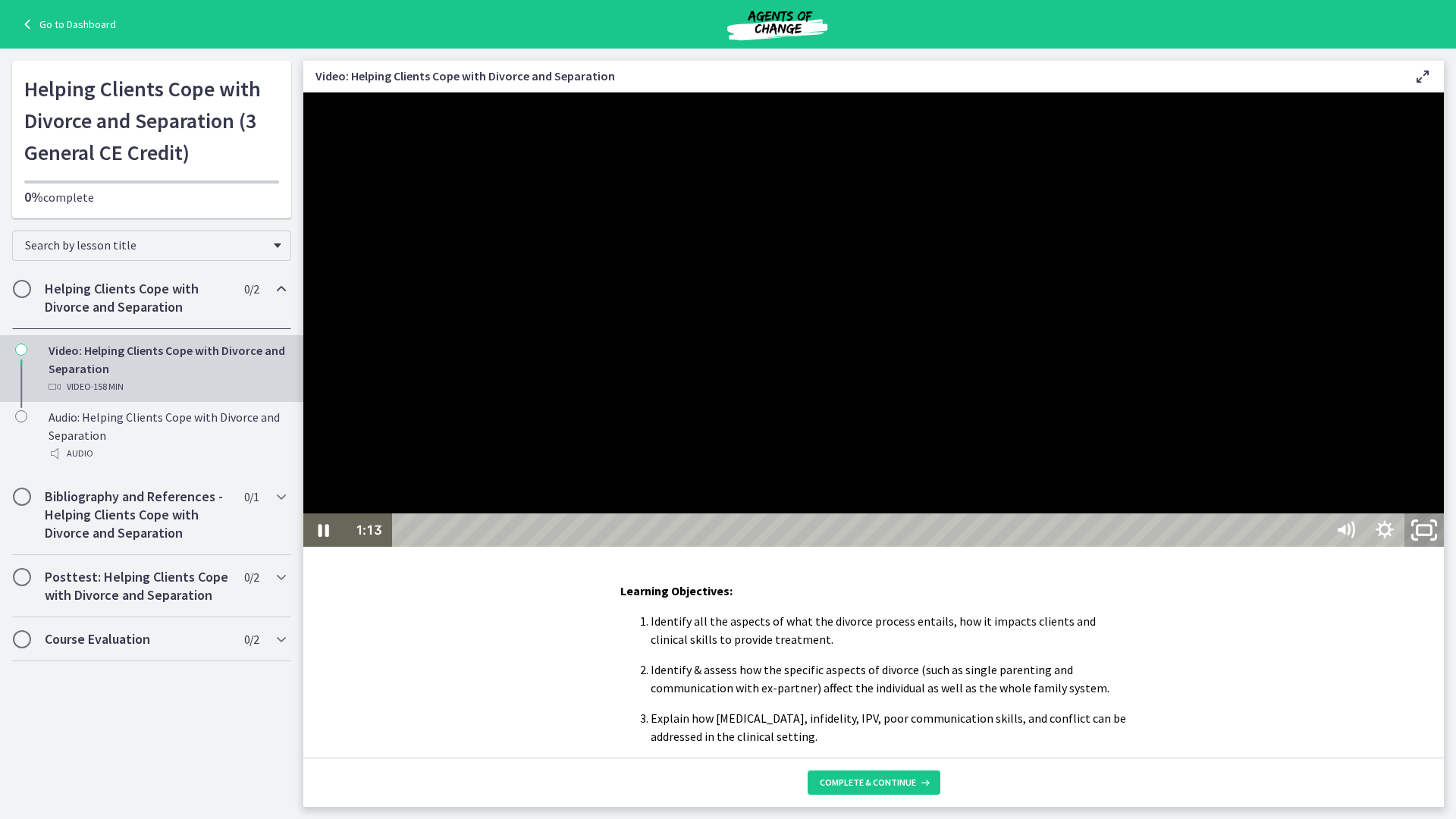
click at [1448, 550] on icon "Unfullscreen" at bounding box center [1425, 530] width 47 height 40
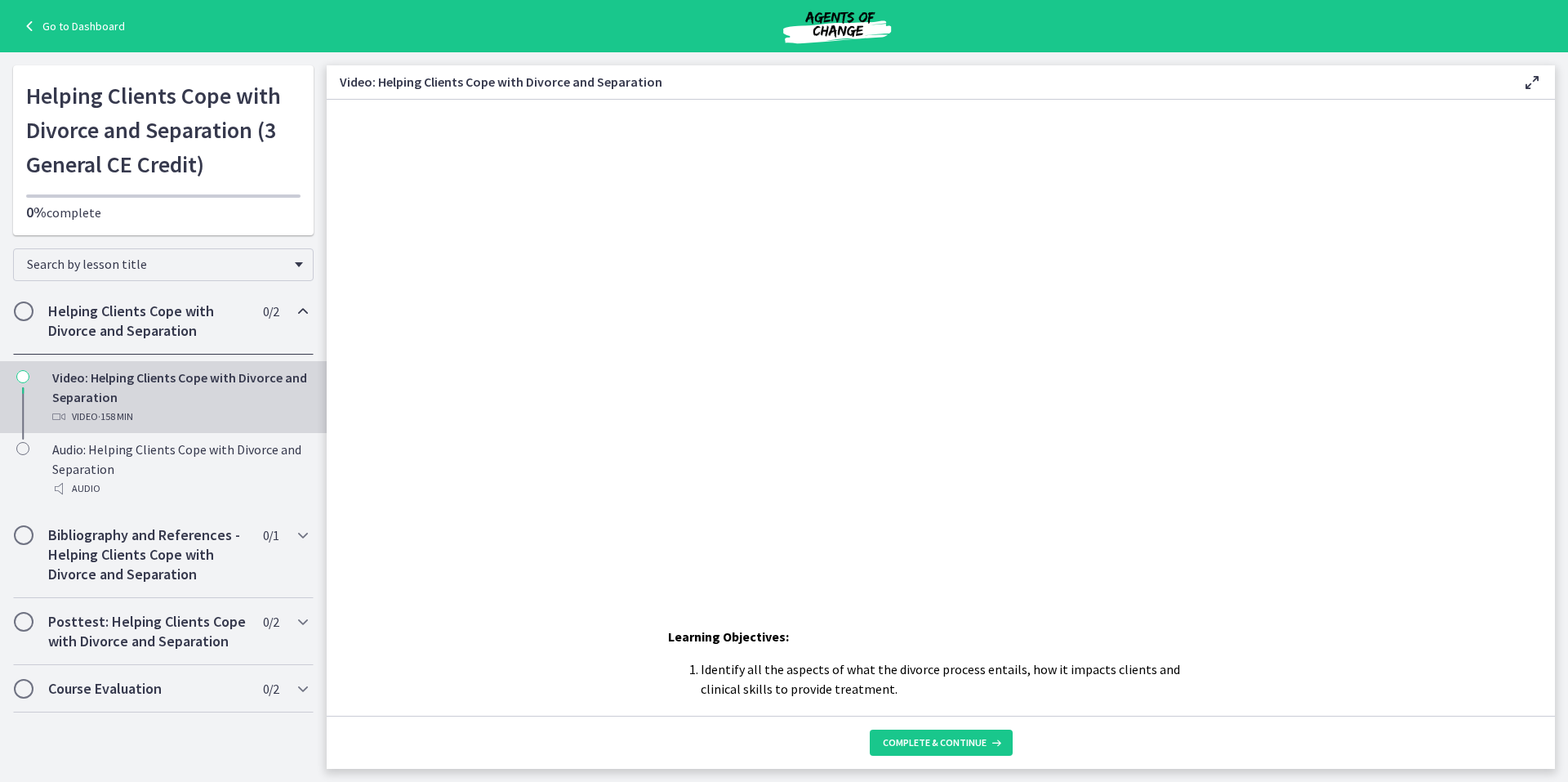
click at [56, 24] on link "Go to Dashboard" at bounding box center [71, 26] width 105 height 19
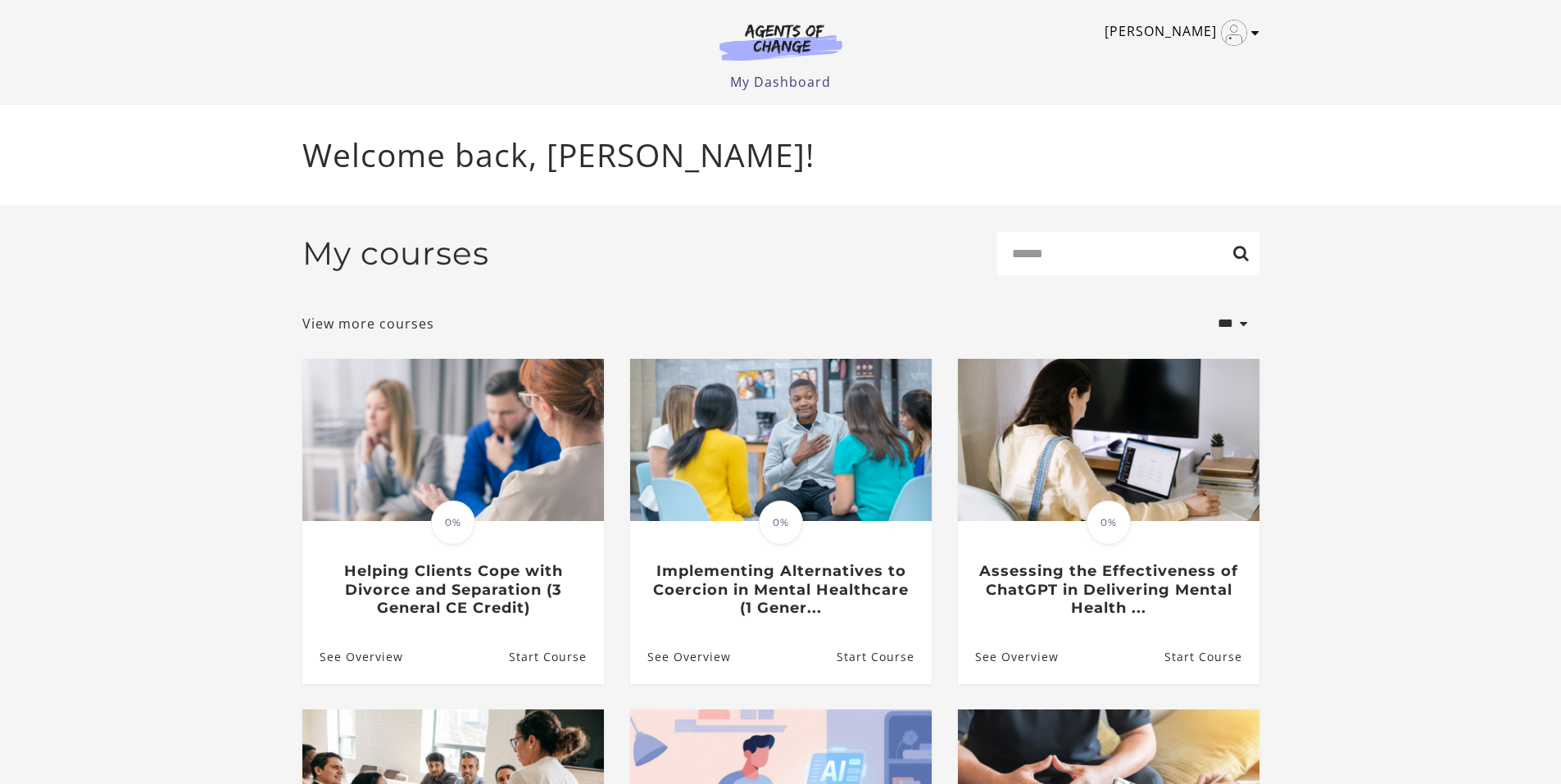
click at [1257, 35] on icon "Toggle menu" at bounding box center [1255, 33] width 8 height 14
click at [1175, 114] on link "Sign Out" at bounding box center [1191, 115] width 144 height 28
